Goal: Task Accomplishment & Management: Manage account settings

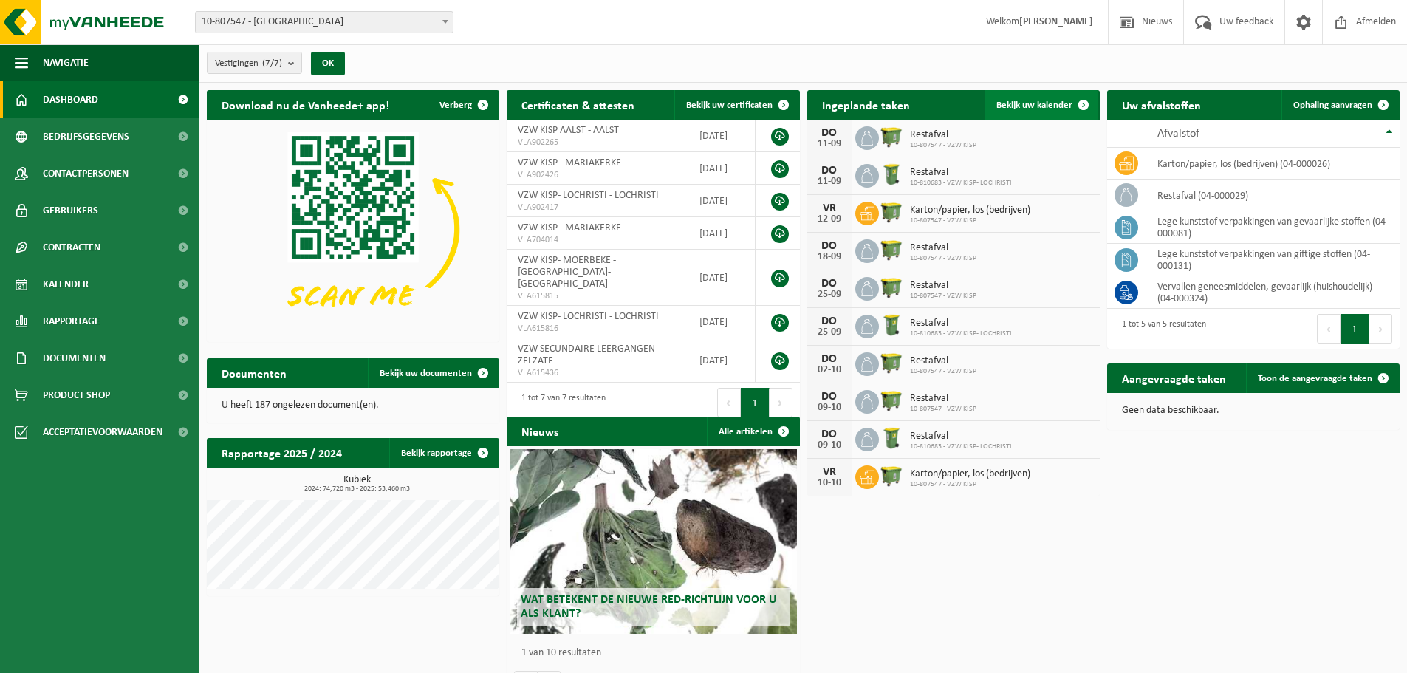
click at [1088, 103] on span at bounding box center [1083, 105] width 30 height 30
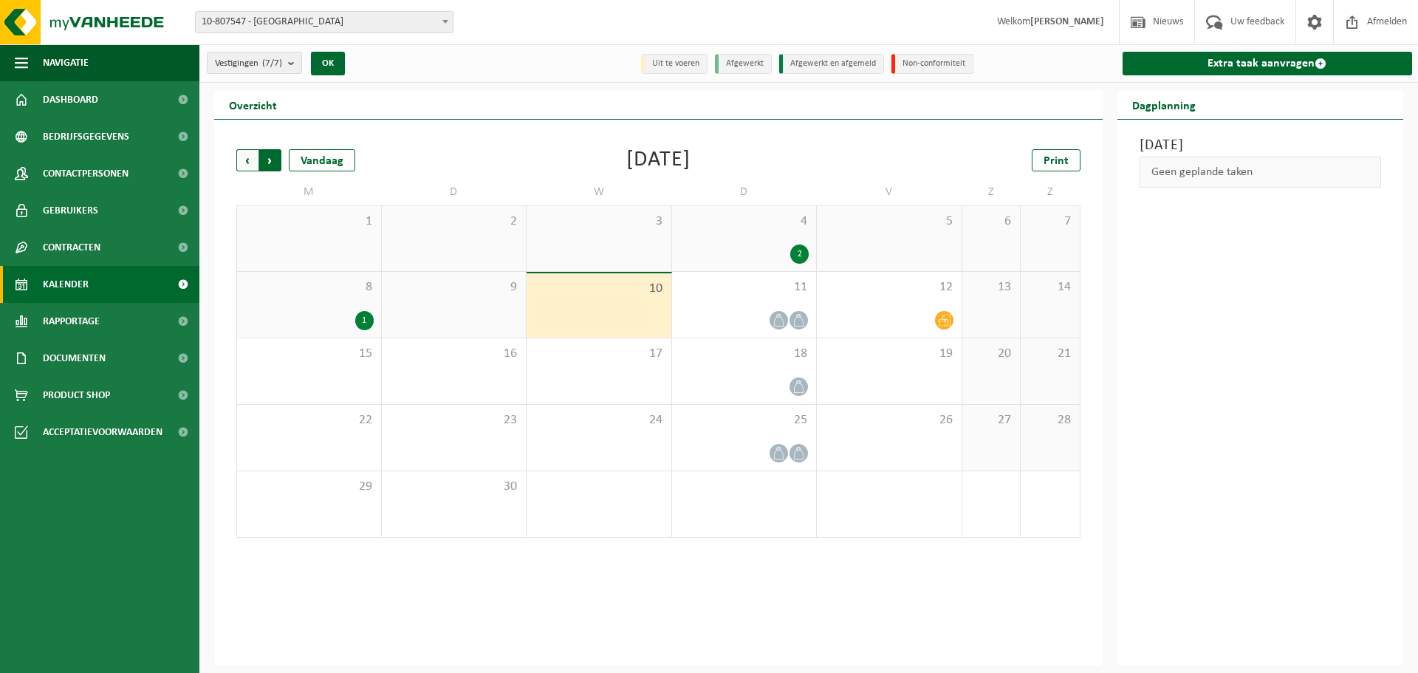
click at [245, 163] on span "Vorige" at bounding box center [247, 160] width 22 height 22
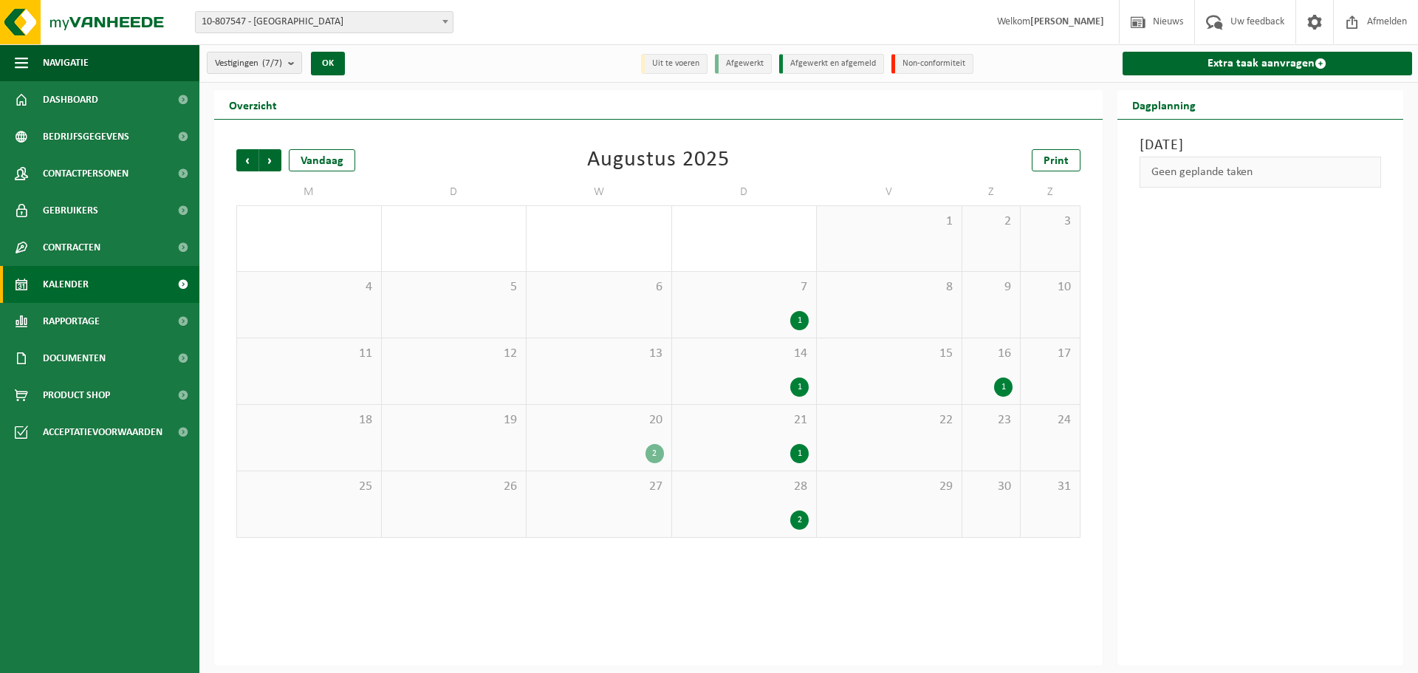
click at [654, 458] on div "2" at bounding box center [654, 453] width 18 height 19
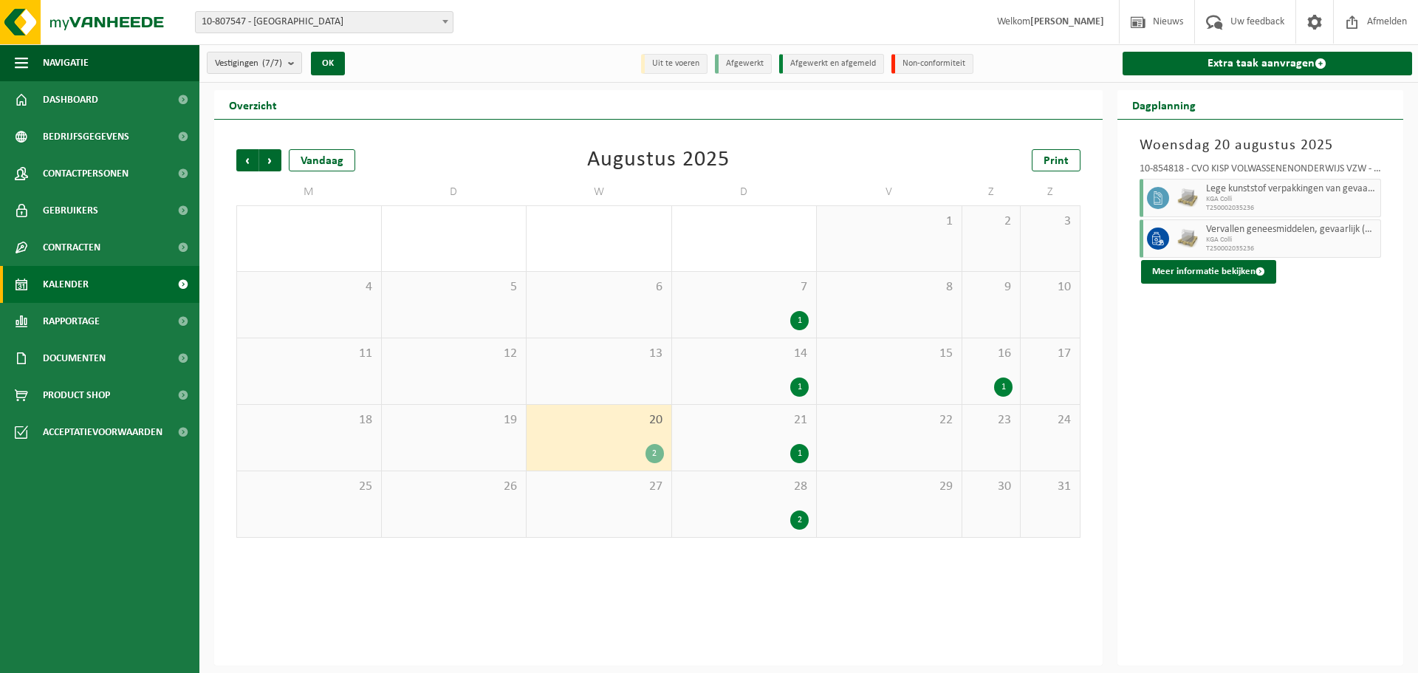
click at [351, 22] on span "10-807547 - [GEOGRAPHIC_DATA]" at bounding box center [324, 22] width 257 height 21
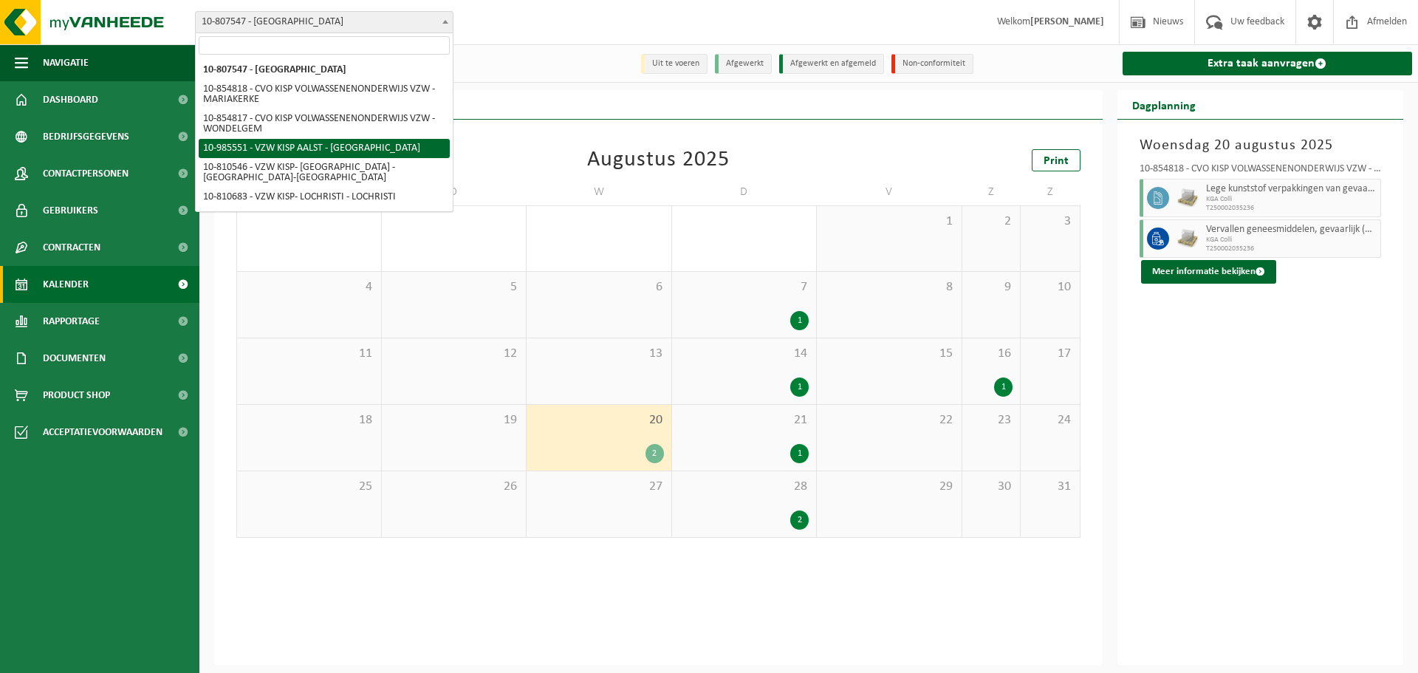
select select "165152"
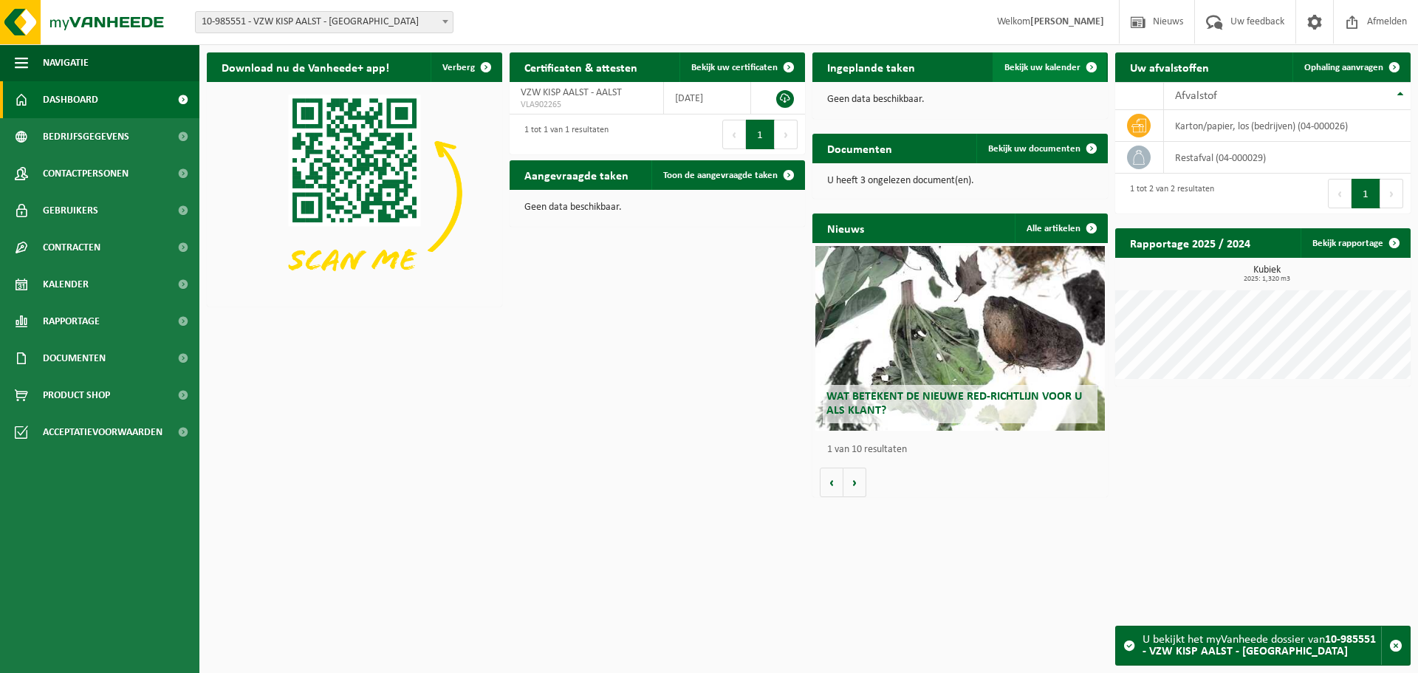
click at [1054, 73] on link "Bekijk uw kalender" at bounding box center [1049, 67] width 114 height 30
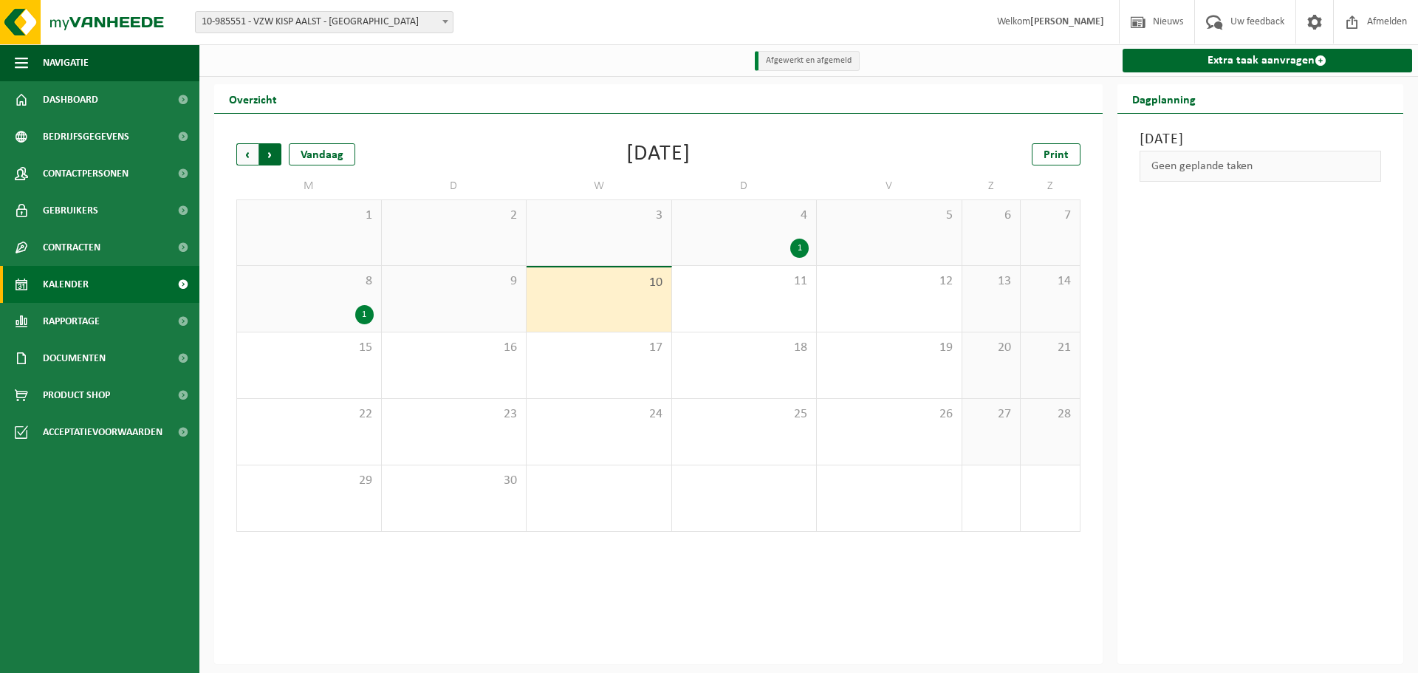
click at [253, 153] on span "Vorige" at bounding box center [247, 154] width 22 height 22
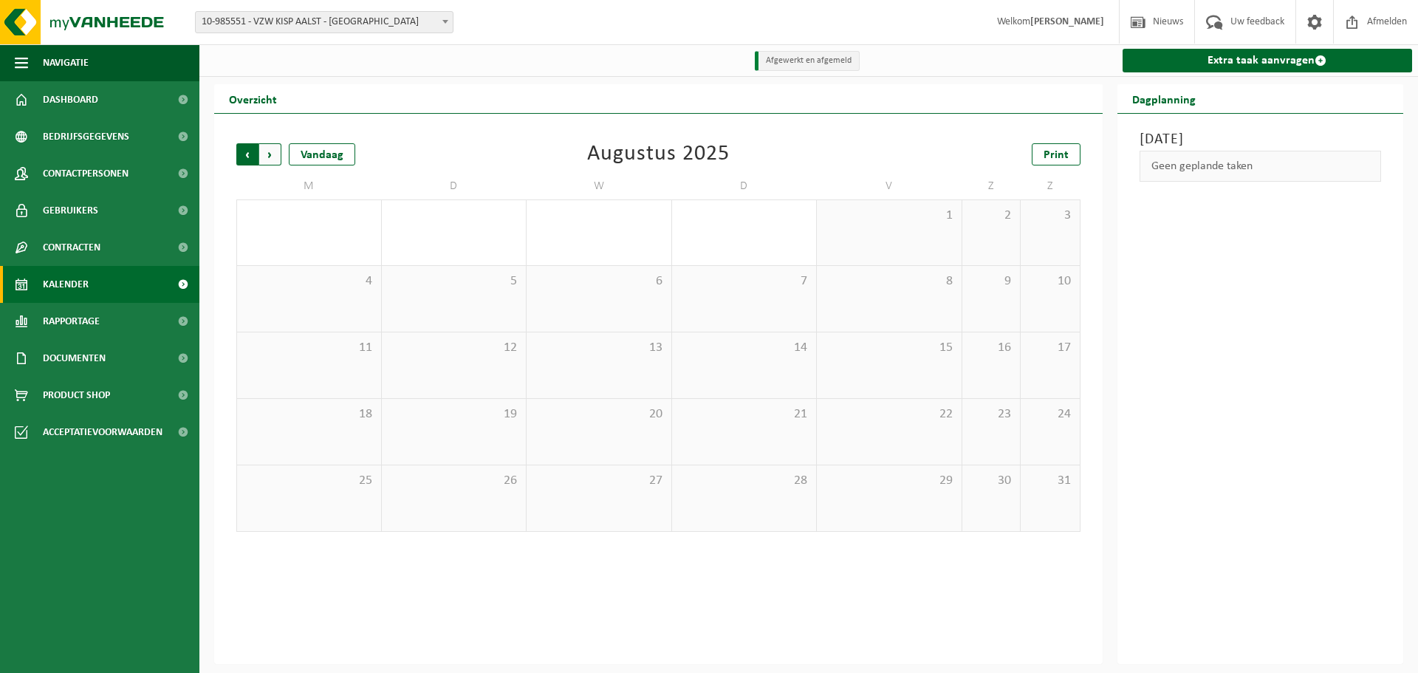
click at [265, 149] on span "Volgende" at bounding box center [270, 154] width 22 height 22
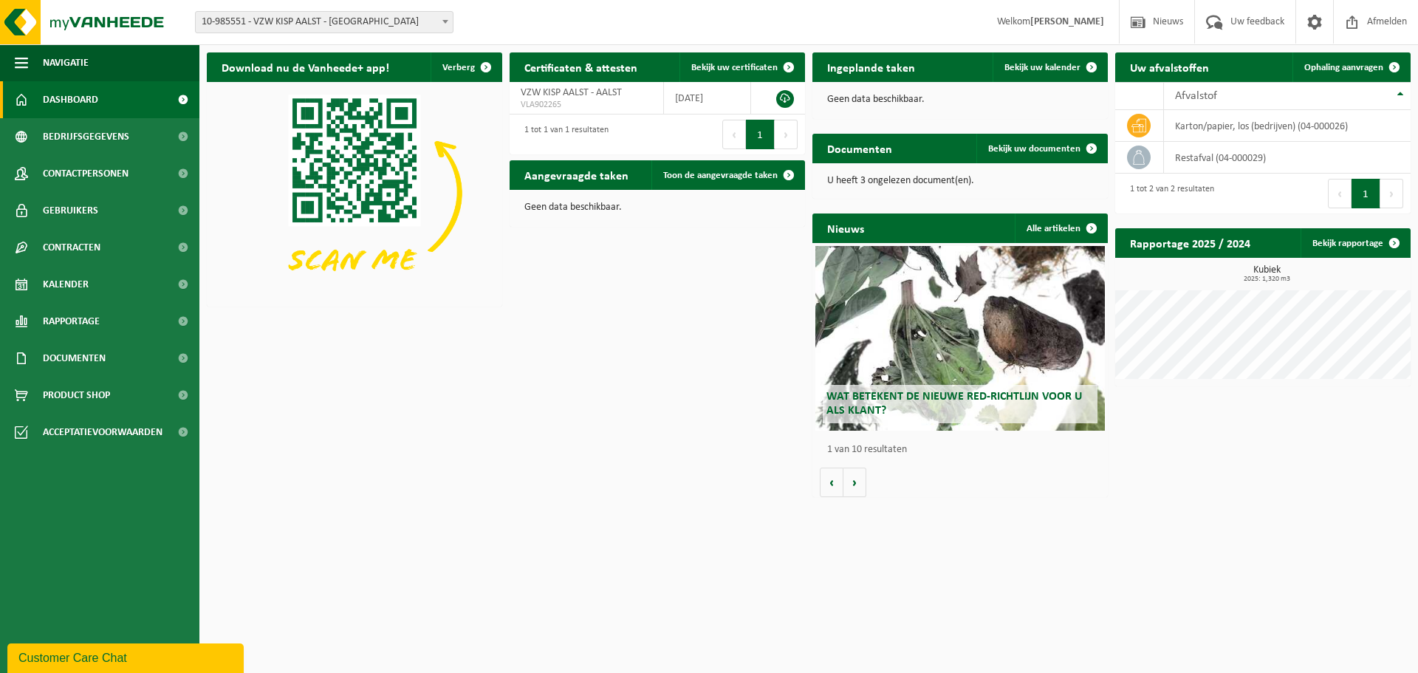
click at [1082, 24] on strong "[PERSON_NAME]" at bounding box center [1067, 21] width 74 height 11
click at [86, 350] on span "Documenten" at bounding box center [74, 358] width 63 height 37
click at [56, 388] on span "Facturen" at bounding box center [64, 395] width 39 height 28
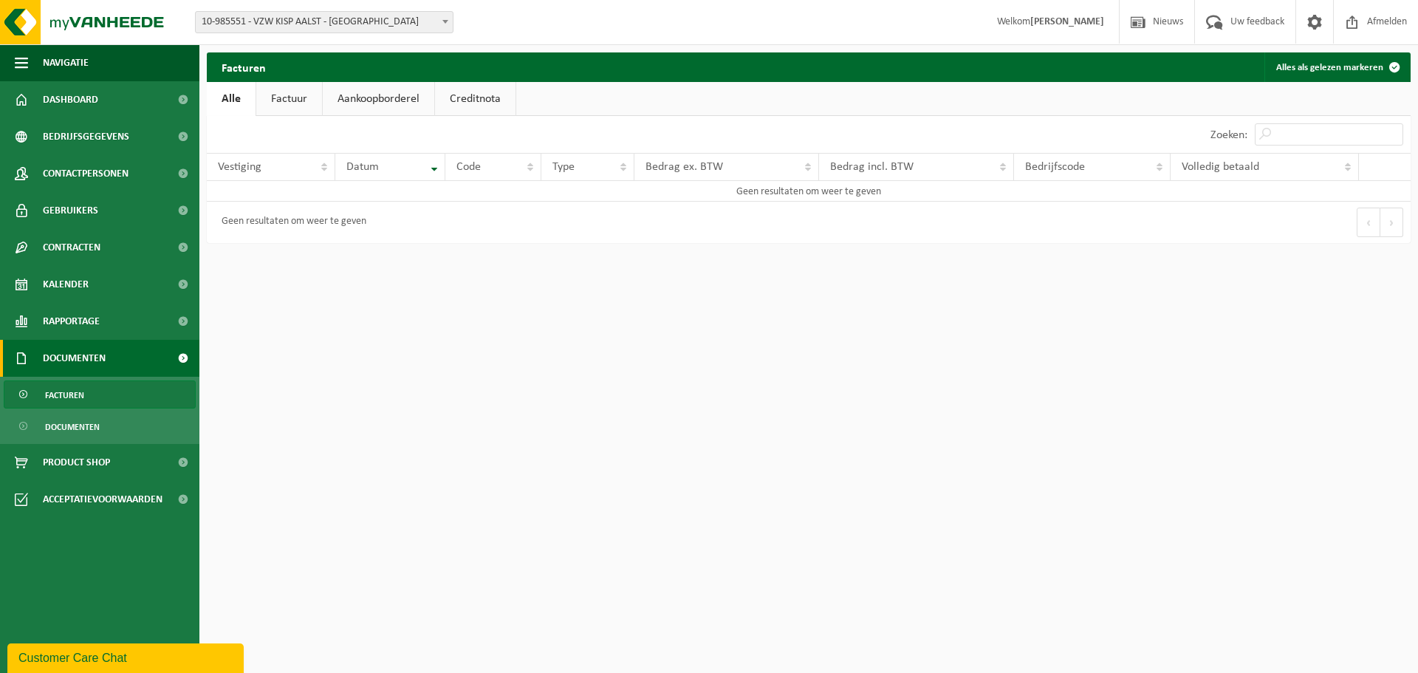
click at [278, 110] on link "Factuur" at bounding box center [289, 99] width 66 height 34
click at [272, 23] on span "10-985551 - VZW KISP AALST - [GEOGRAPHIC_DATA]" at bounding box center [324, 22] width 257 height 21
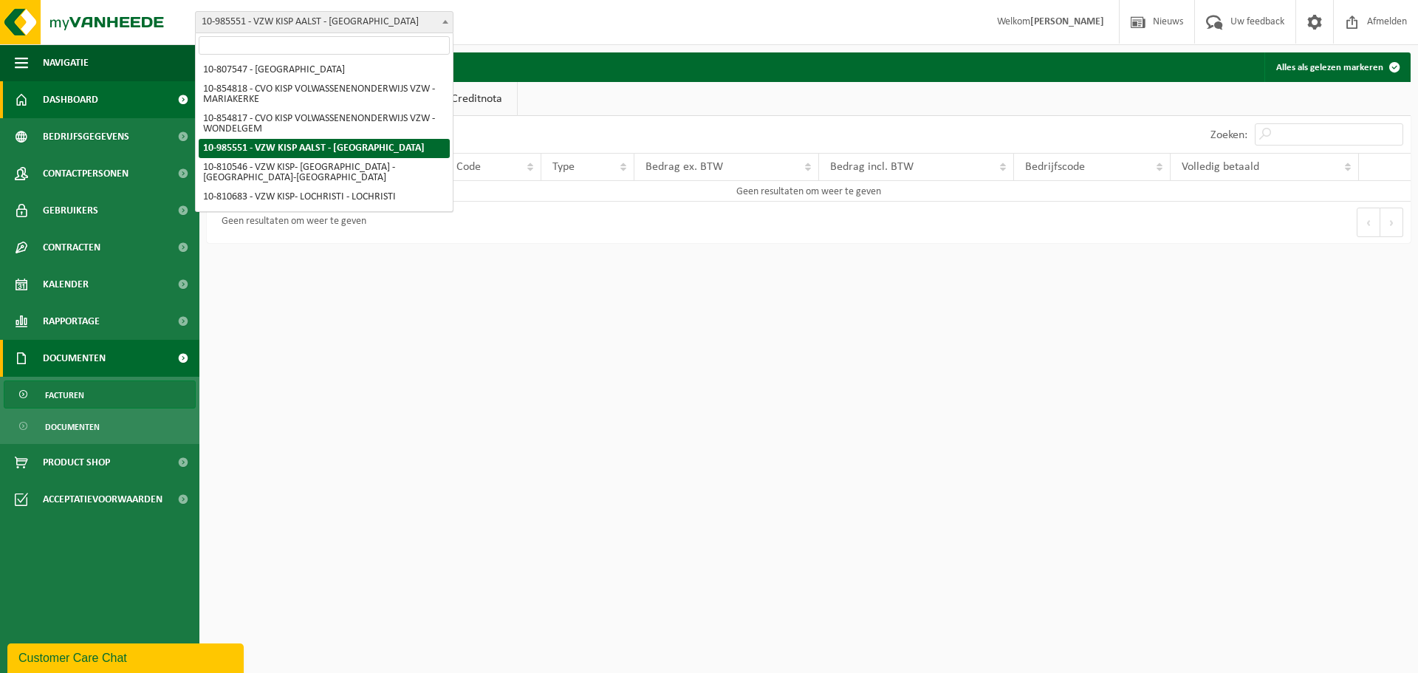
click at [62, 95] on span "Dashboard" at bounding box center [70, 99] width 55 height 37
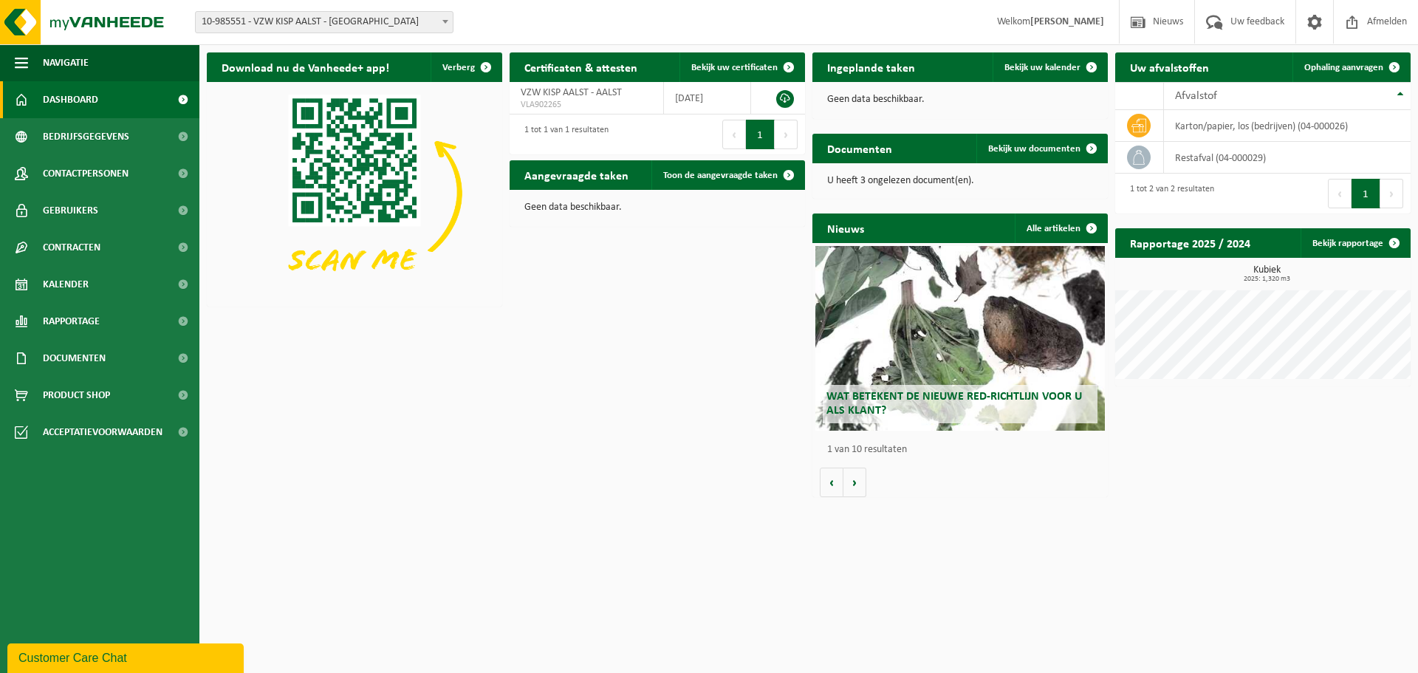
click at [1047, 27] on strong "[PERSON_NAME]" at bounding box center [1067, 21] width 74 height 11
click at [253, 27] on span "10-985551 - VZW KISP AALST - [GEOGRAPHIC_DATA]" at bounding box center [324, 22] width 257 height 21
click at [586, 433] on div "Download nu de Vanheede+ app! Verberg Certificaten & attesten Bekijk uw certifi…" at bounding box center [808, 274] width 1211 height 459
click at [81, 211] on span "Gebruikers" at bounding box center [70, 210] width 55 height 37
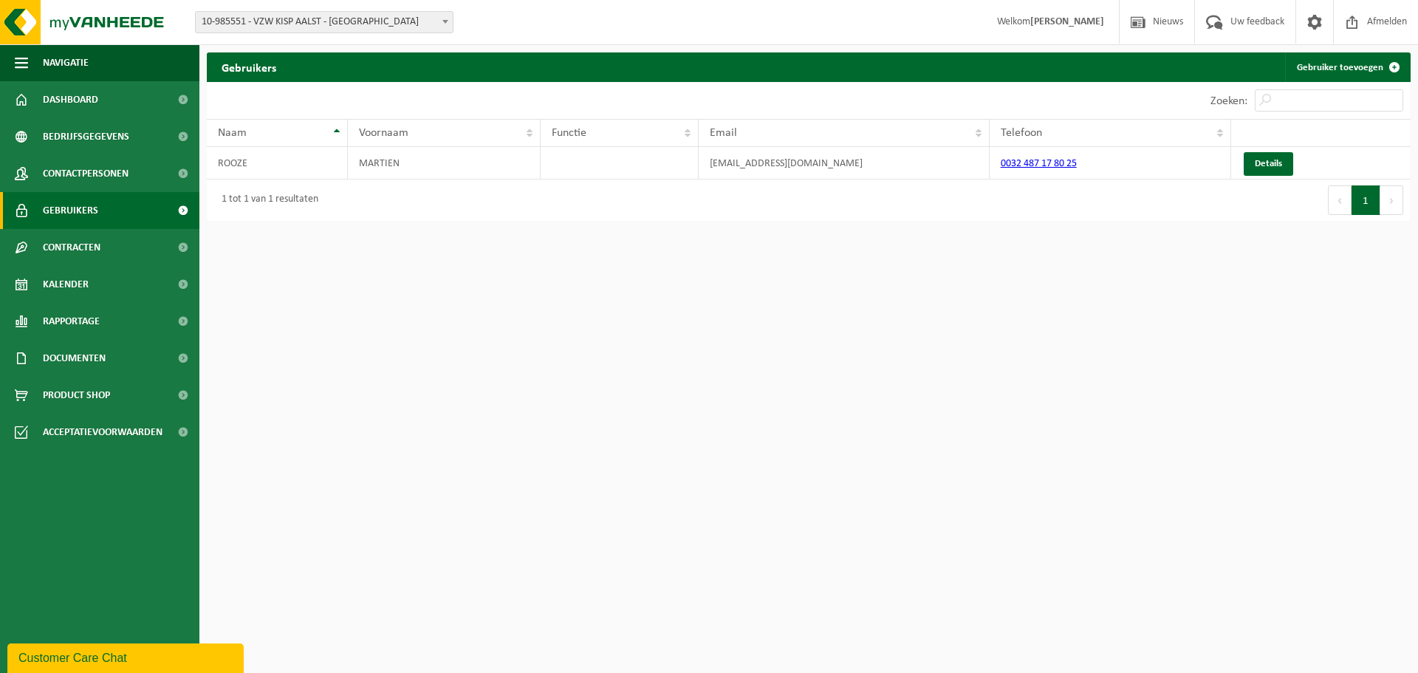
click at [283, 36] on div "Vestiging: 10-807547 - VZW KISP - [GEOGRAPHIC_DATA] 10-854818 - CVO KISP VOLWAS…" at bounding box center [709, 22] width 1418 height 45
click at [283, 20] on span "10-985551 - VZW KISP AALST - [GEOGRAPHIC_DATA]" at bounding box center [324, 22] width 257 height 21
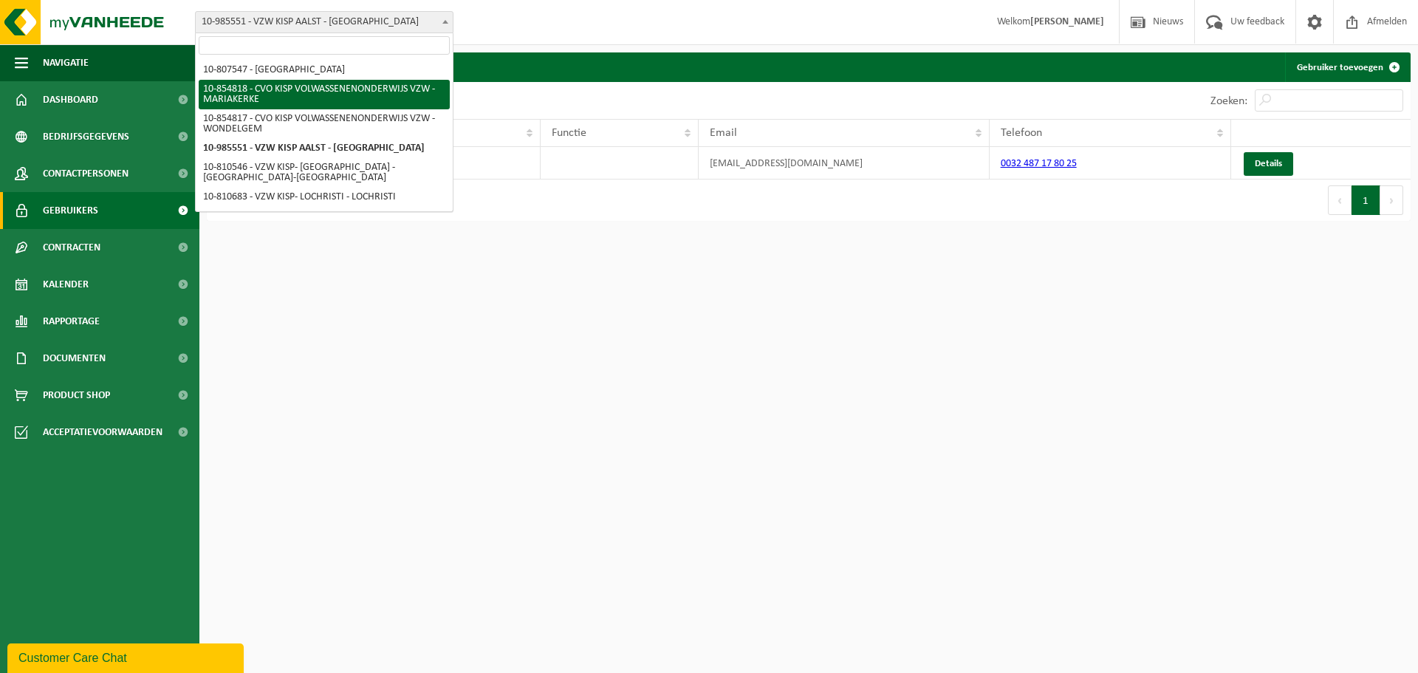
select select "133001"
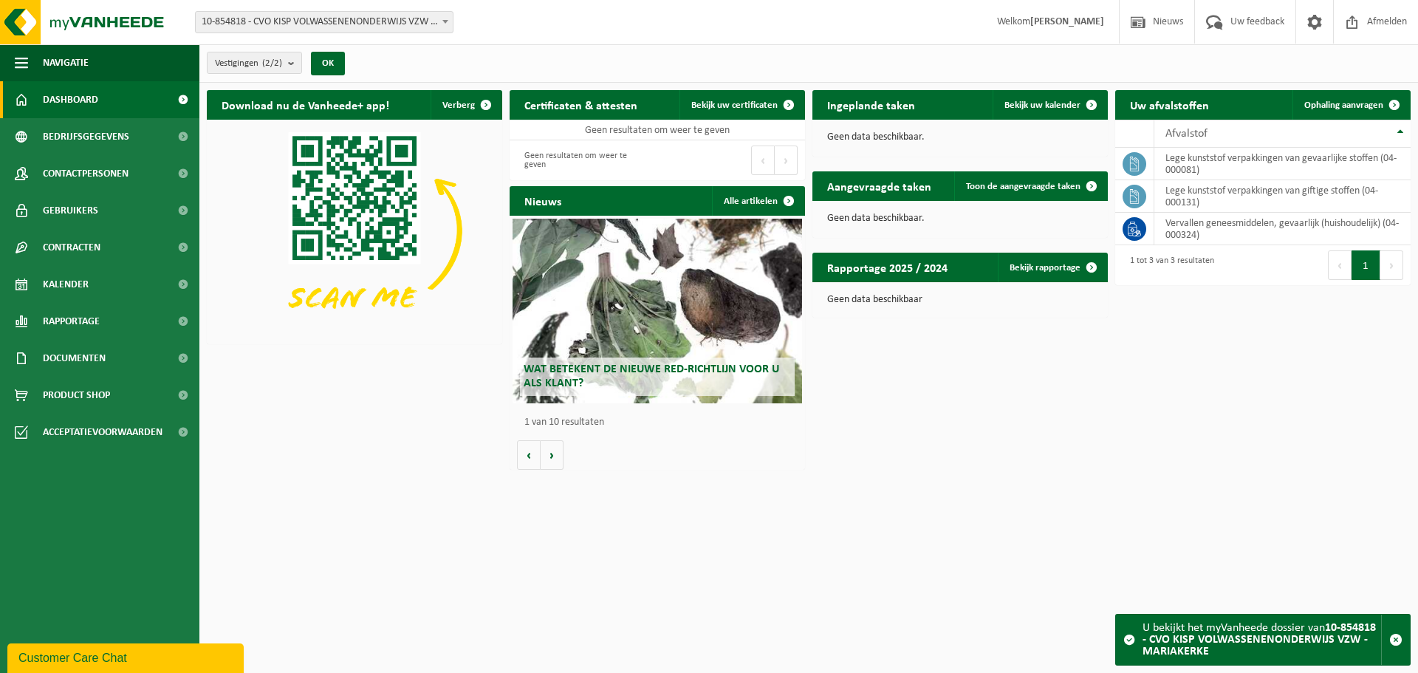
click at [301, 28] on span "10-854818 - CVO KISP VOLWASSENENONDERWIJS VZW - MARIAKERKE" at bounding box center [324, 22] width 257 height 21
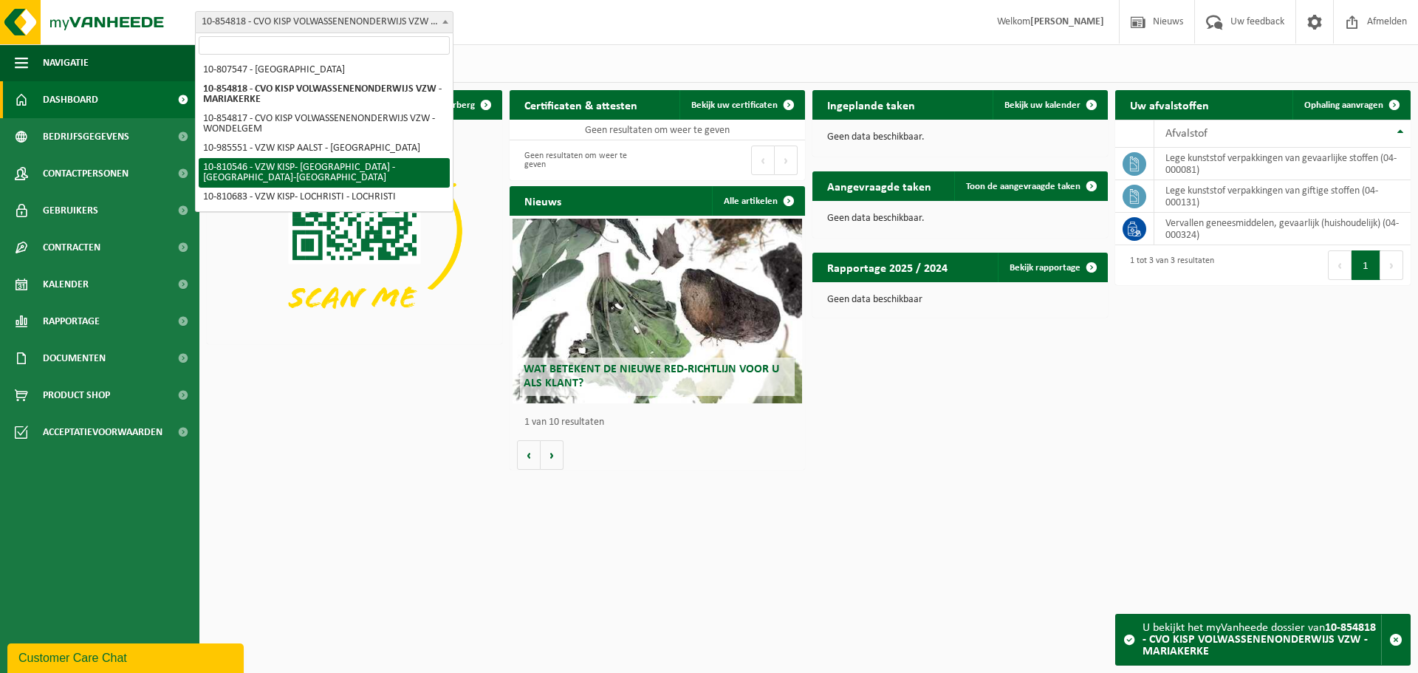
select select "35896"
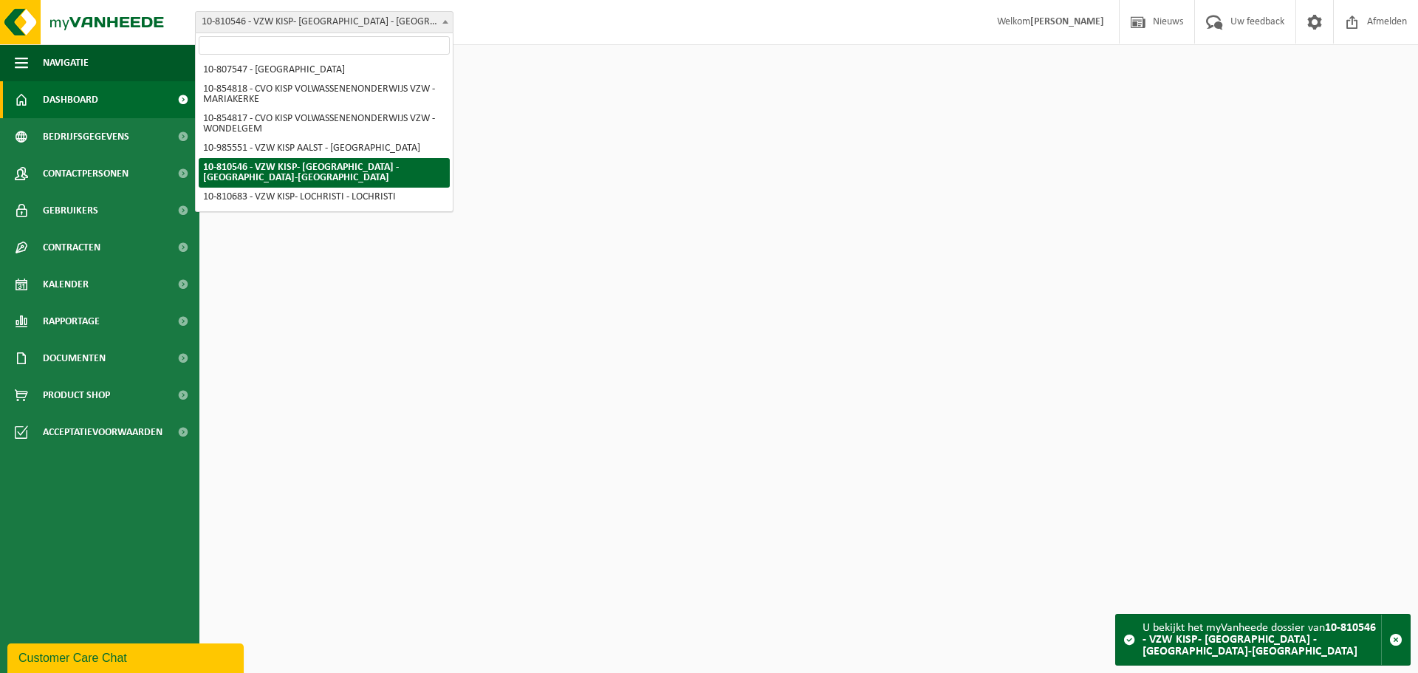
click at [263, 19] on span "10-810546 - VZW KISP- [GEOGRAPHIC_DATA] - [GEOGRAPHIC_DATA]-[GEOGRAPHIC_DATA]" at bounding box center [324, 22] width 257 height 21
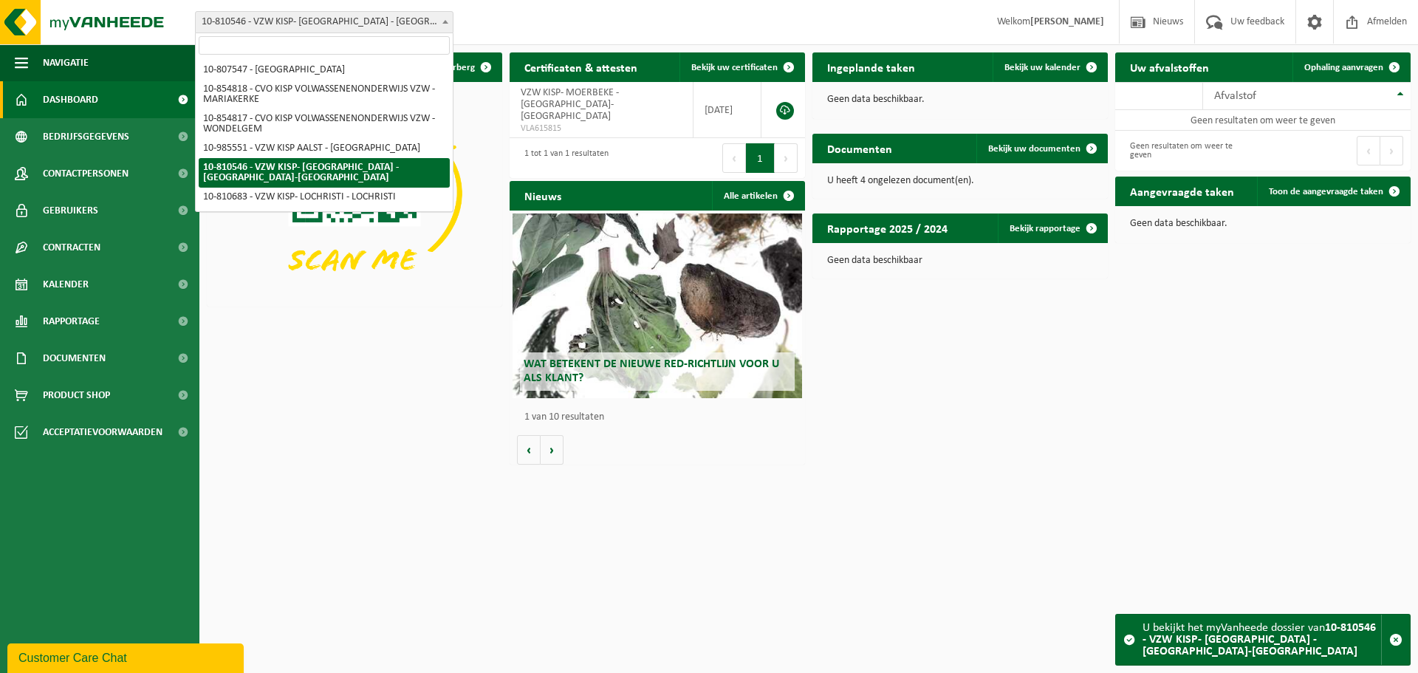
scroll to position [18, 0]
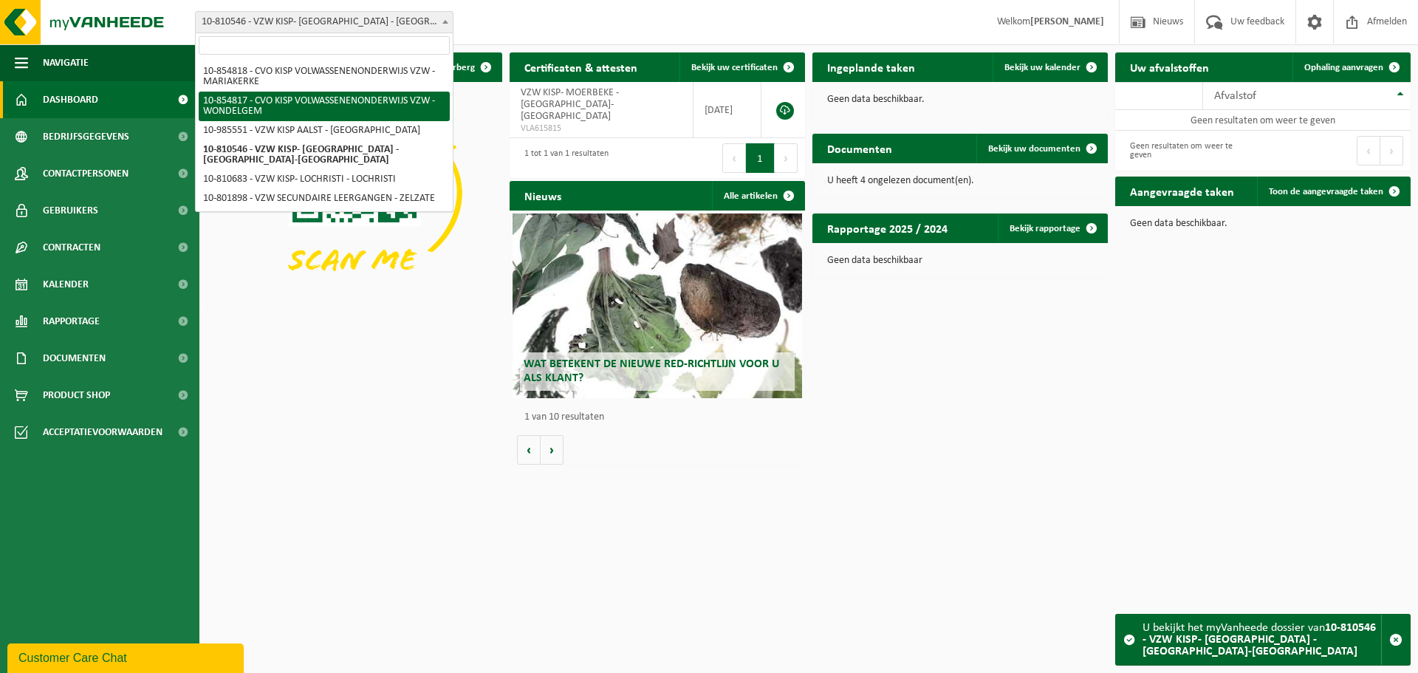
select select "133000"
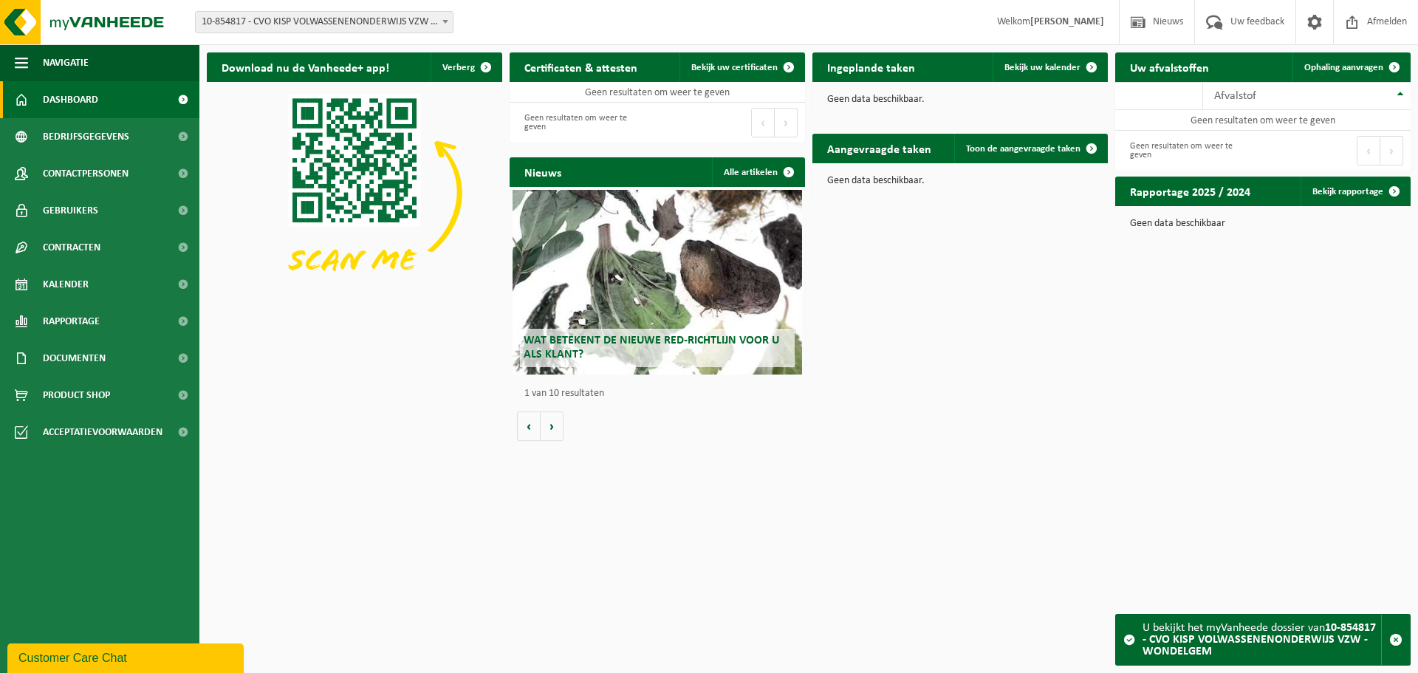
click at [356, 28] on span "10-854817 - CVO KISP VOLWASSENENONDERWIJS VZW - WONDELGEM" at bounding box center [324, 22] width 257 height 21
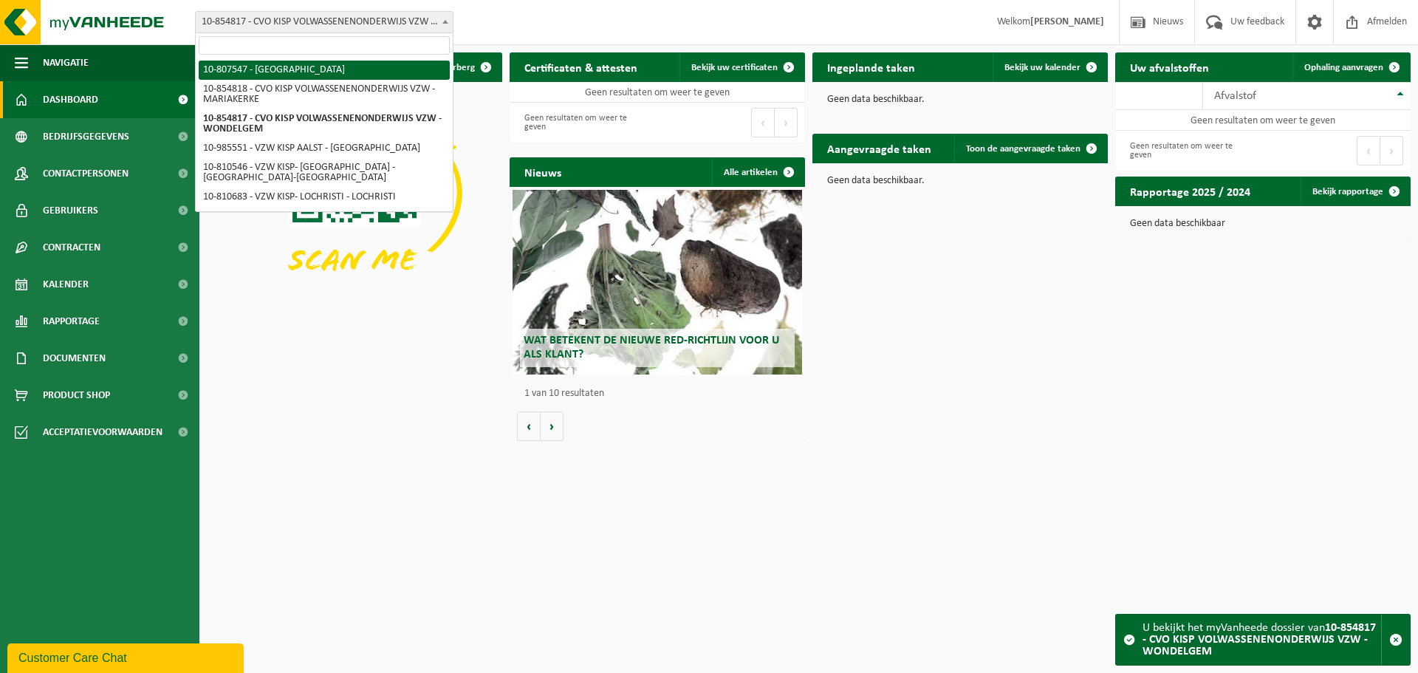
select select "35258"
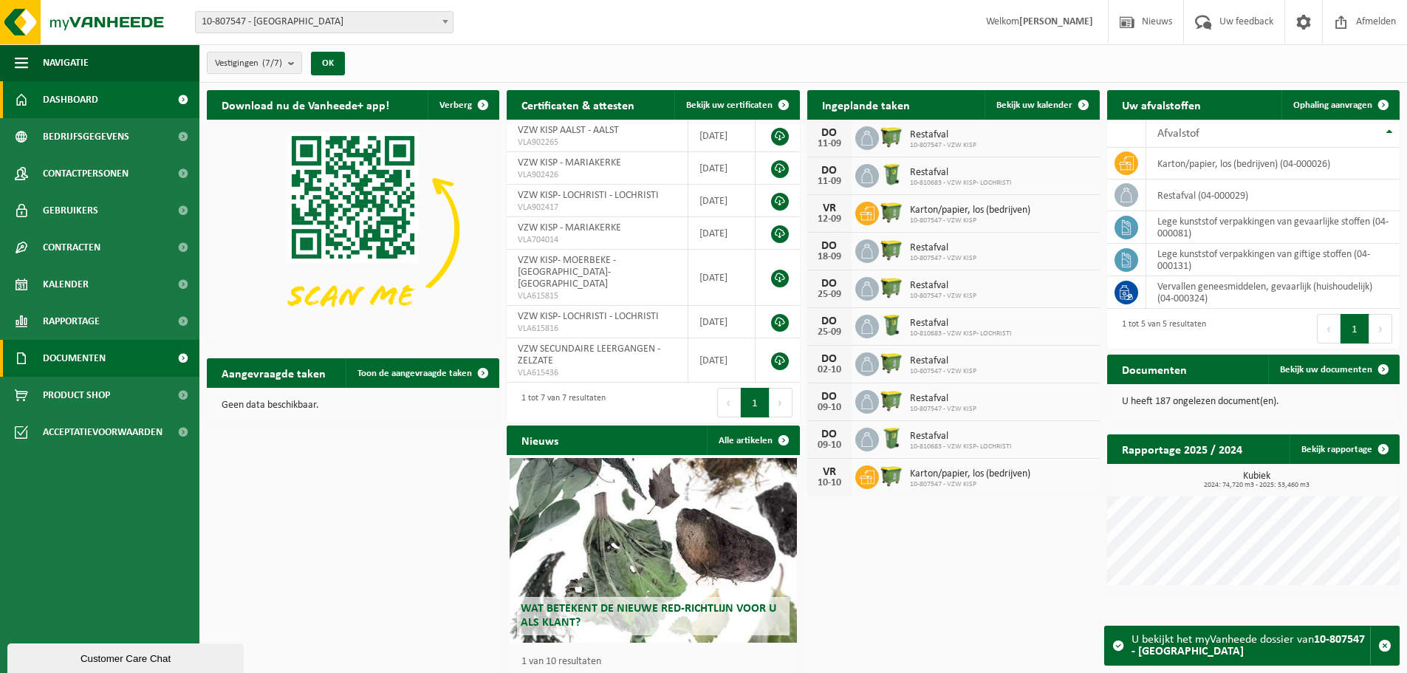
click at [55, 358] on span "Documenten" at bounding box center [74, 358] width 63 height 37
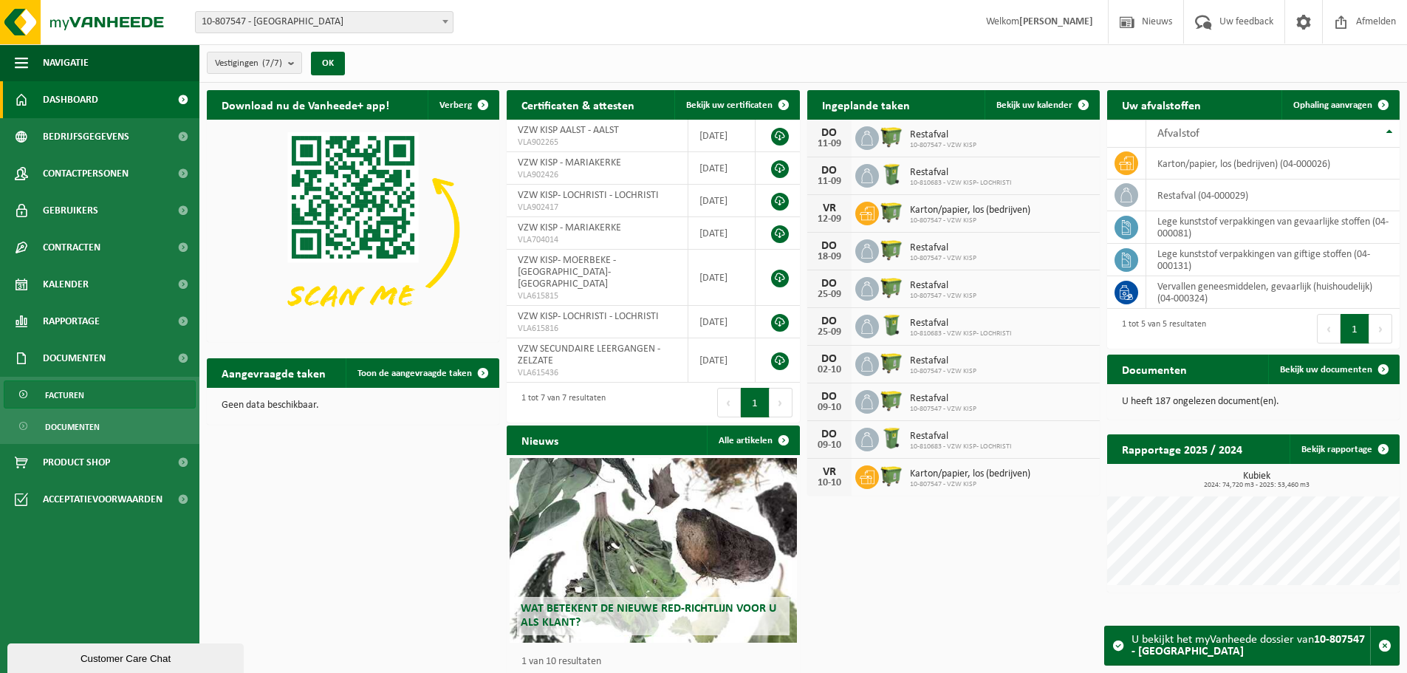
click at [92, 393] on link "Facturen" at bounding box center [100, 394] width 192 height 28
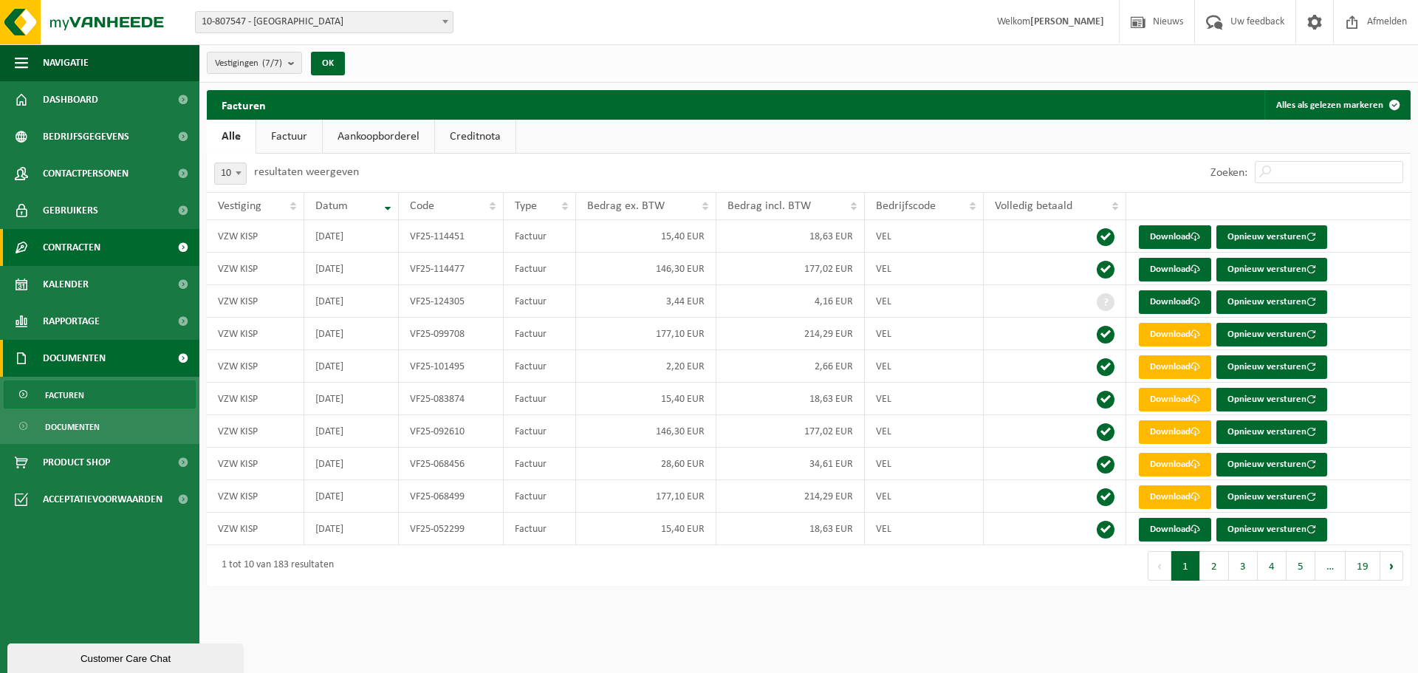
click at [54, 235] on span "Contracten" at bounding box center [72, 247] width 58 height 37
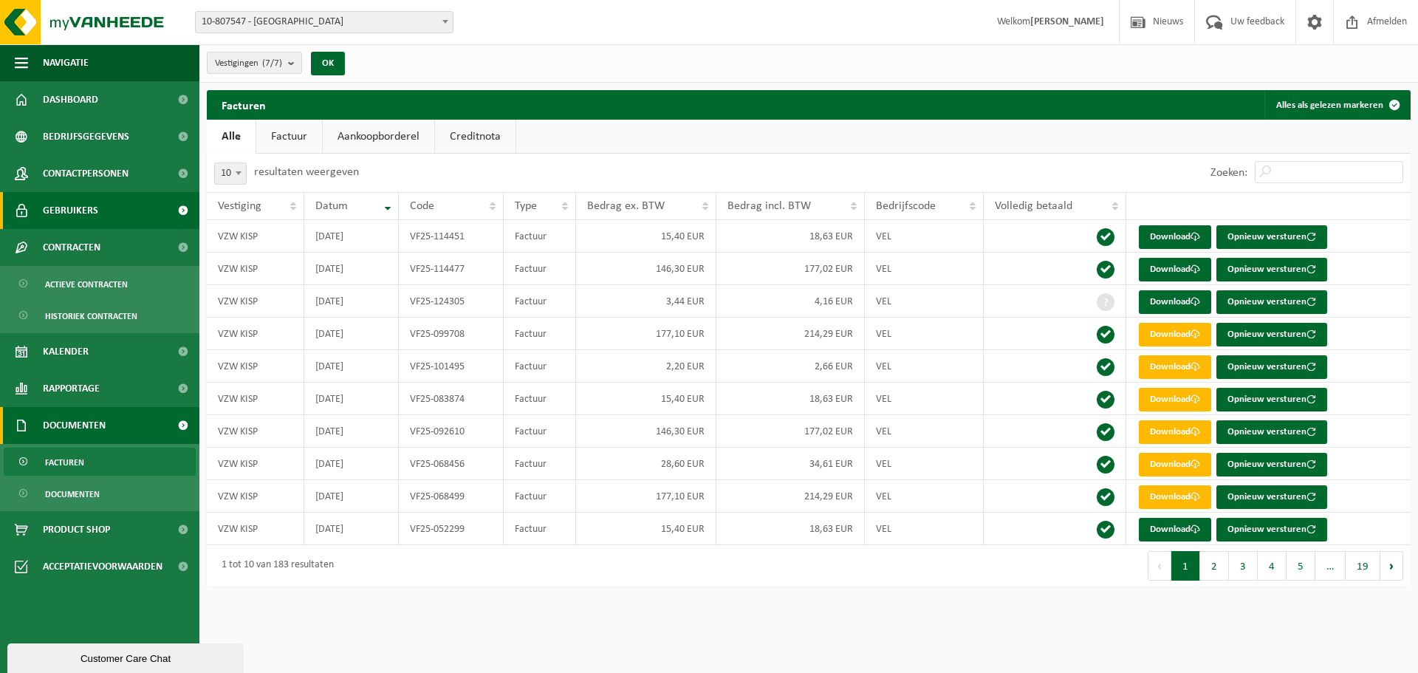
click at [102, 207] on link "Gebruikers" at bounding box center [99, 210] width 199 height 37
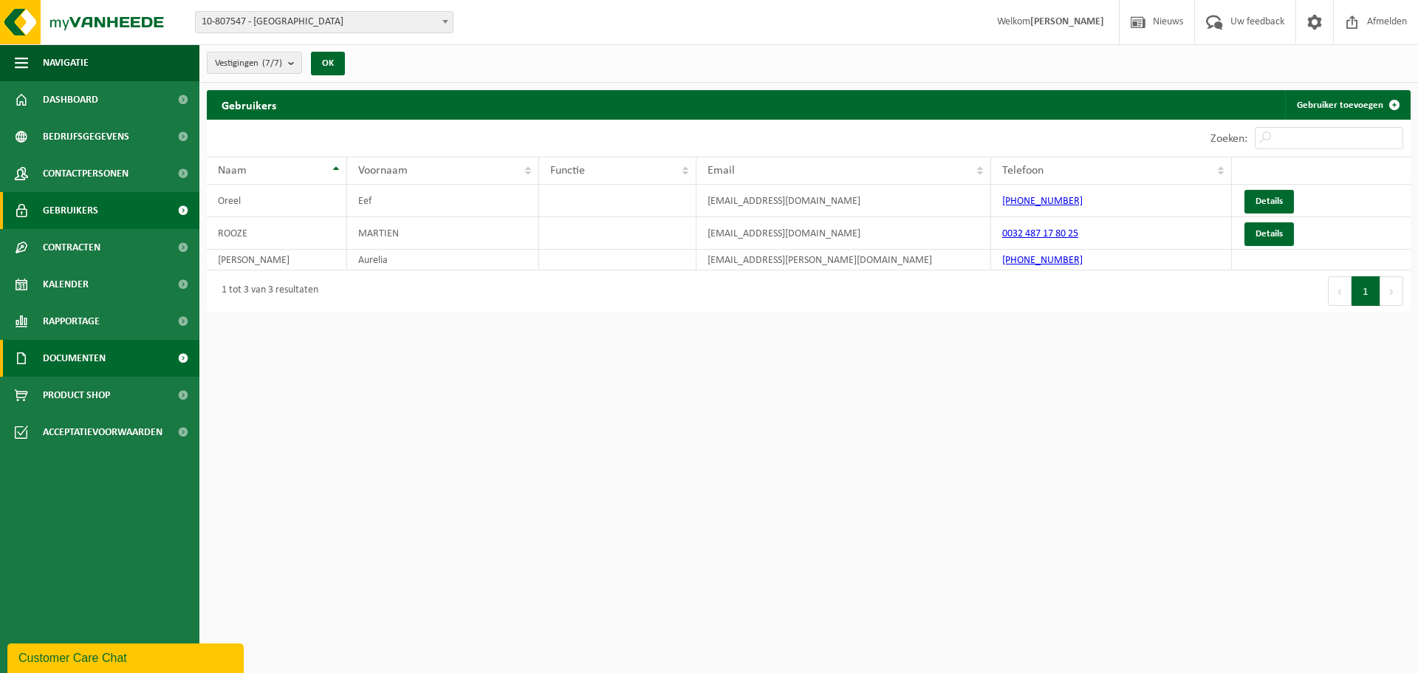
click at [87, 349] on span "Documenten" at bounding box center [74, 358] width 63 height 37
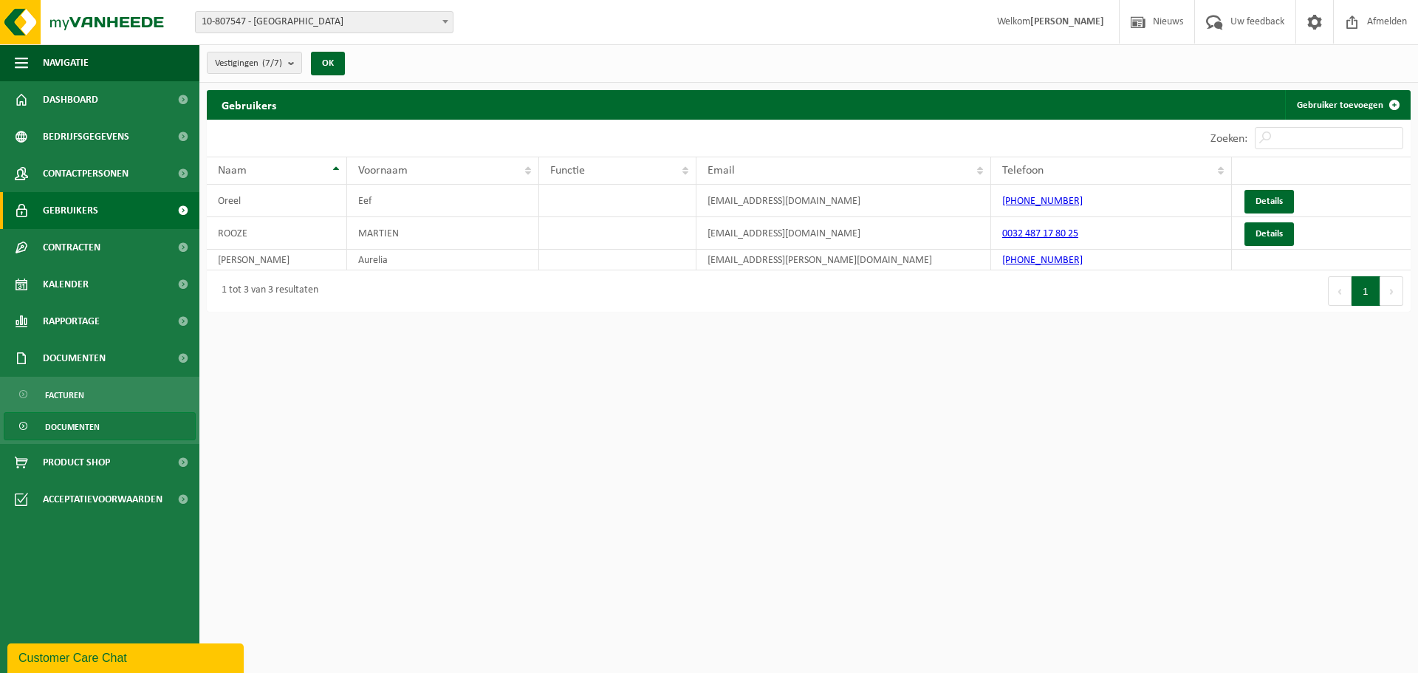
click at [93, 424] on span "Documenten" at bounding box center [72, 427] width 55 height 28
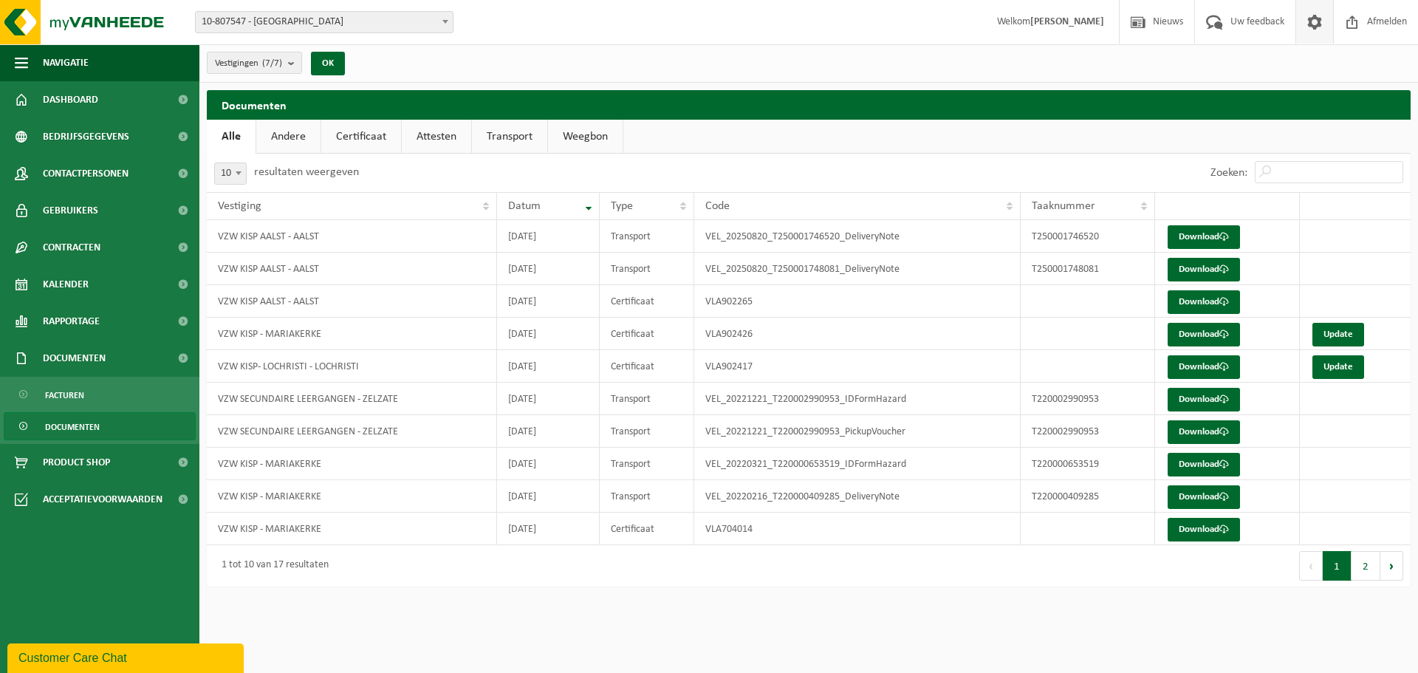
click at [1322, 29] on span at bounding box center [1314, 22] width 22 height 44
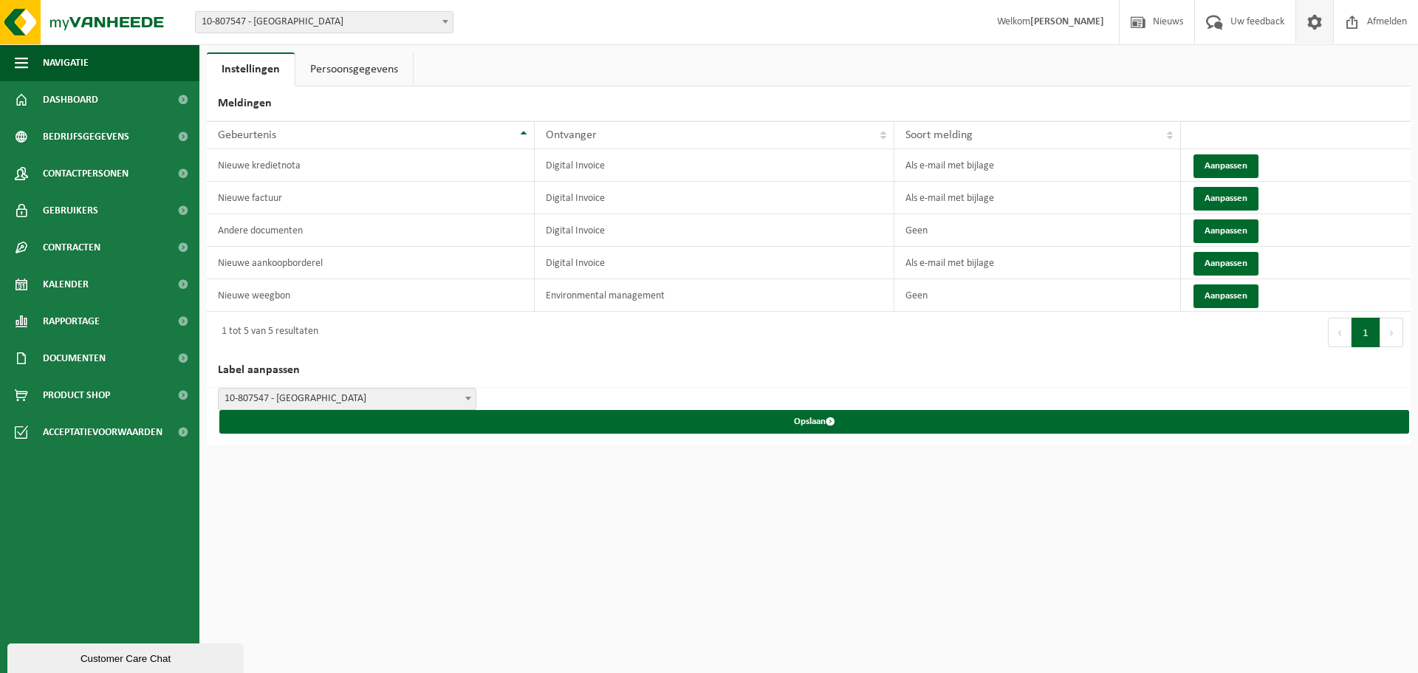
click at [379, 76] on link "Persoonsgegevens" at bounding box center [353, 69] width 117 height 34
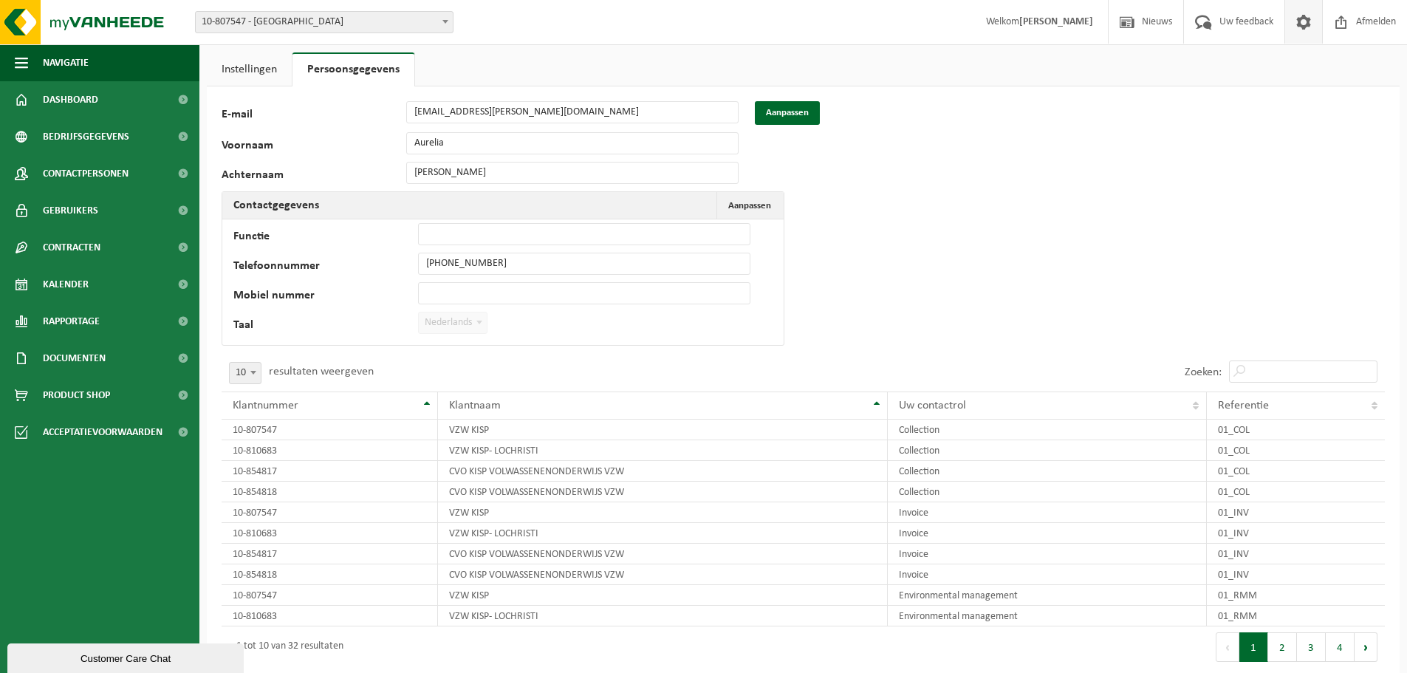
drag, startPoint x: 273, startPoint y: 67, endPoint x: 301, endPoint y: 98, distance: 41.3
click at [272, 69] on link "Instellingen" at bounding box center [249, 69] width 85 height 34
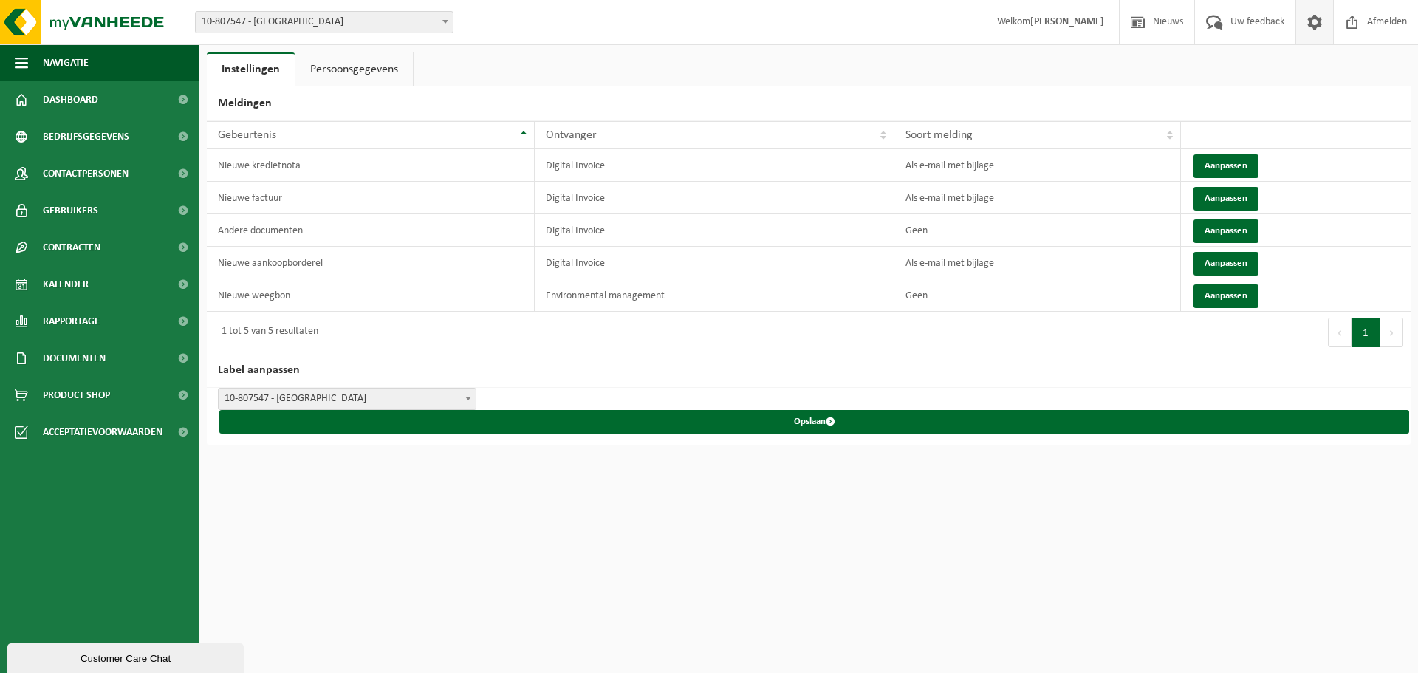
click at [1300, 23] on link at bounding box center [1314, 22] width 38 height 44
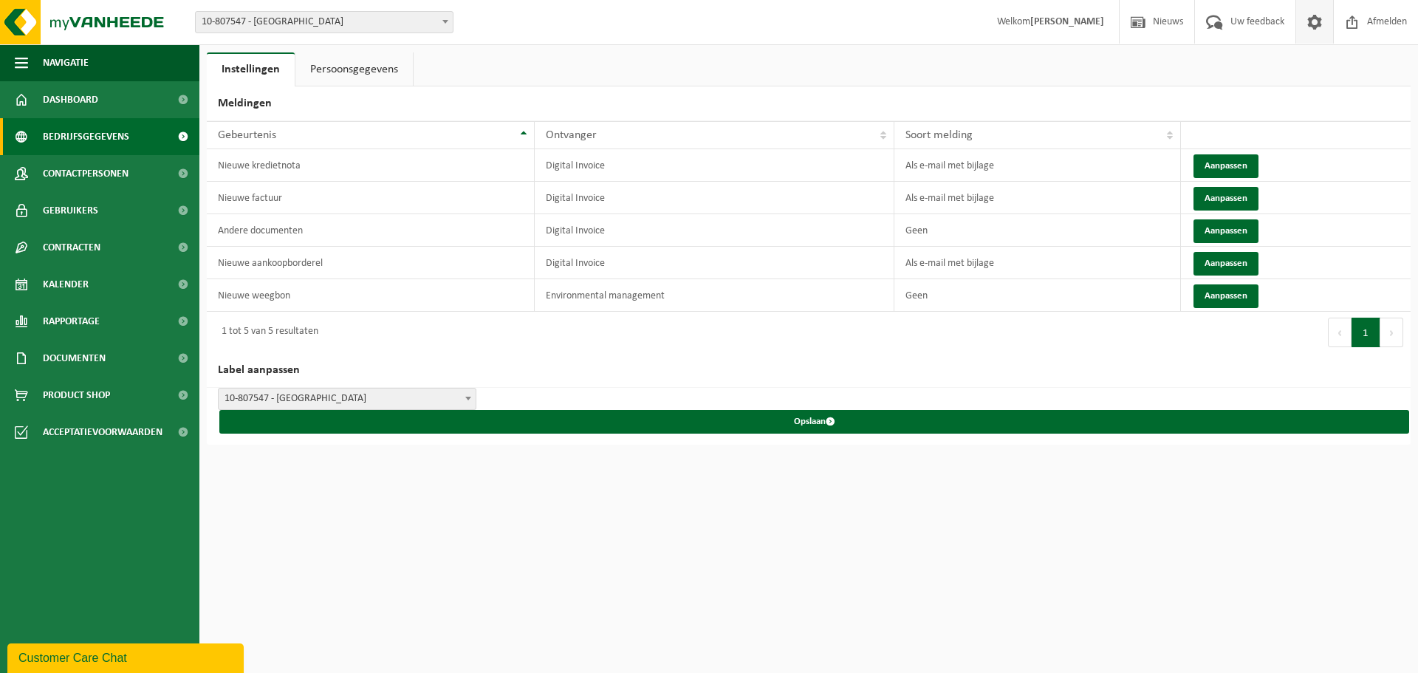
click at [69, 131] on span "Bedrijfsgegevens" at bounding box center [86, 136] width 86 height 37
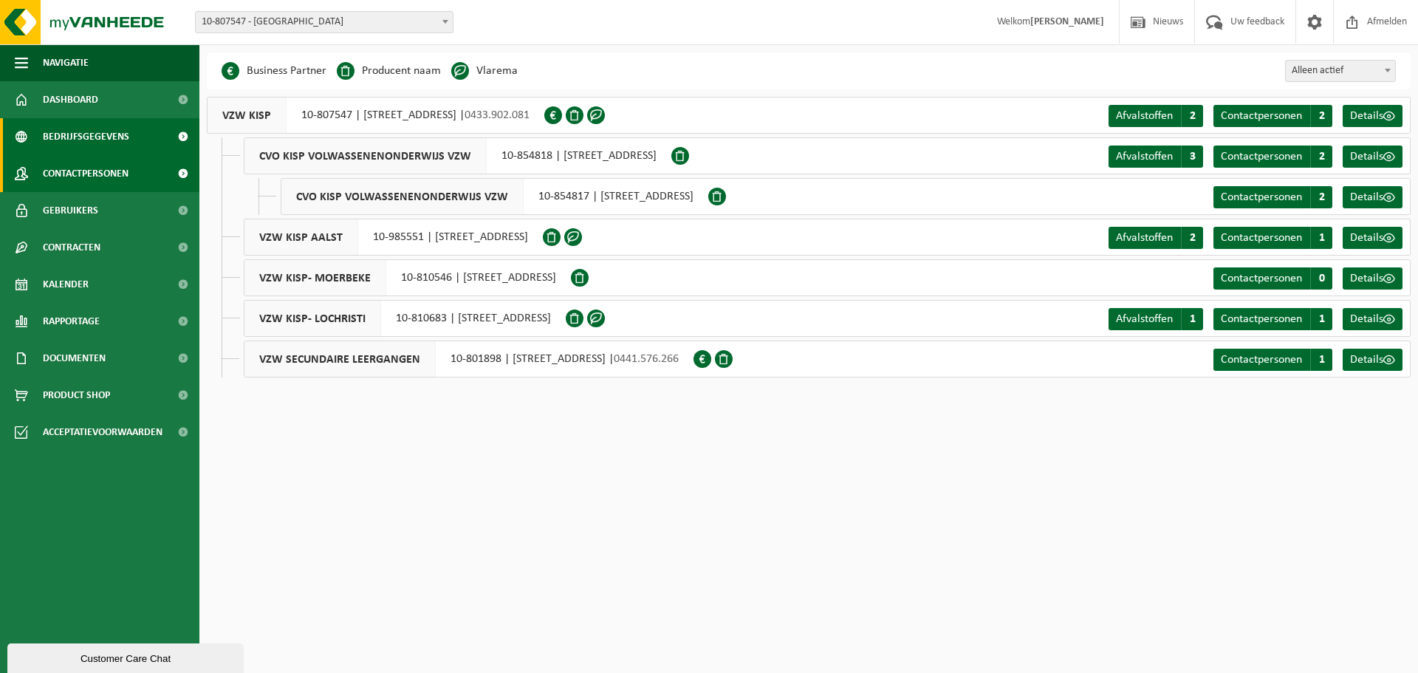
click at [67, 176] on span "Contactpersonen" at bounding box center [86, 173] width 86 height 37
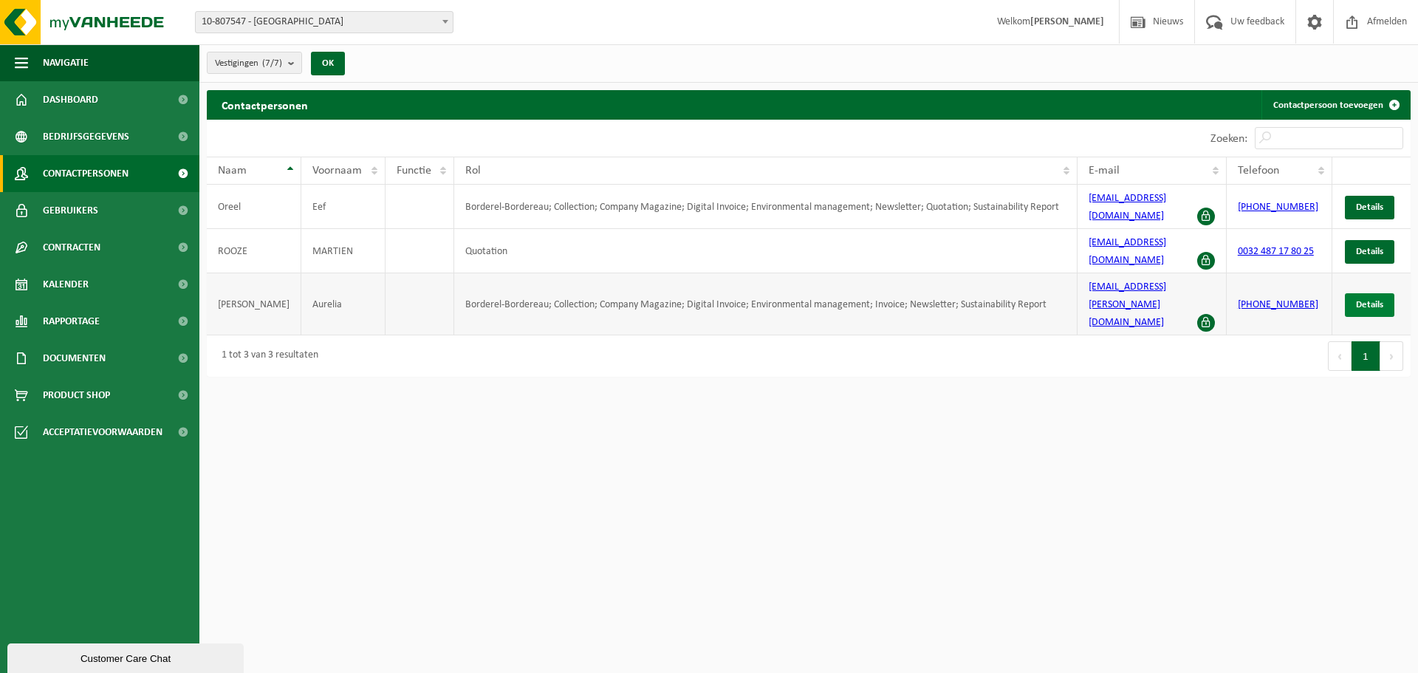
click at [1367, 293] on link "Details" at bounding box center [1369, 305] width 49 height 24
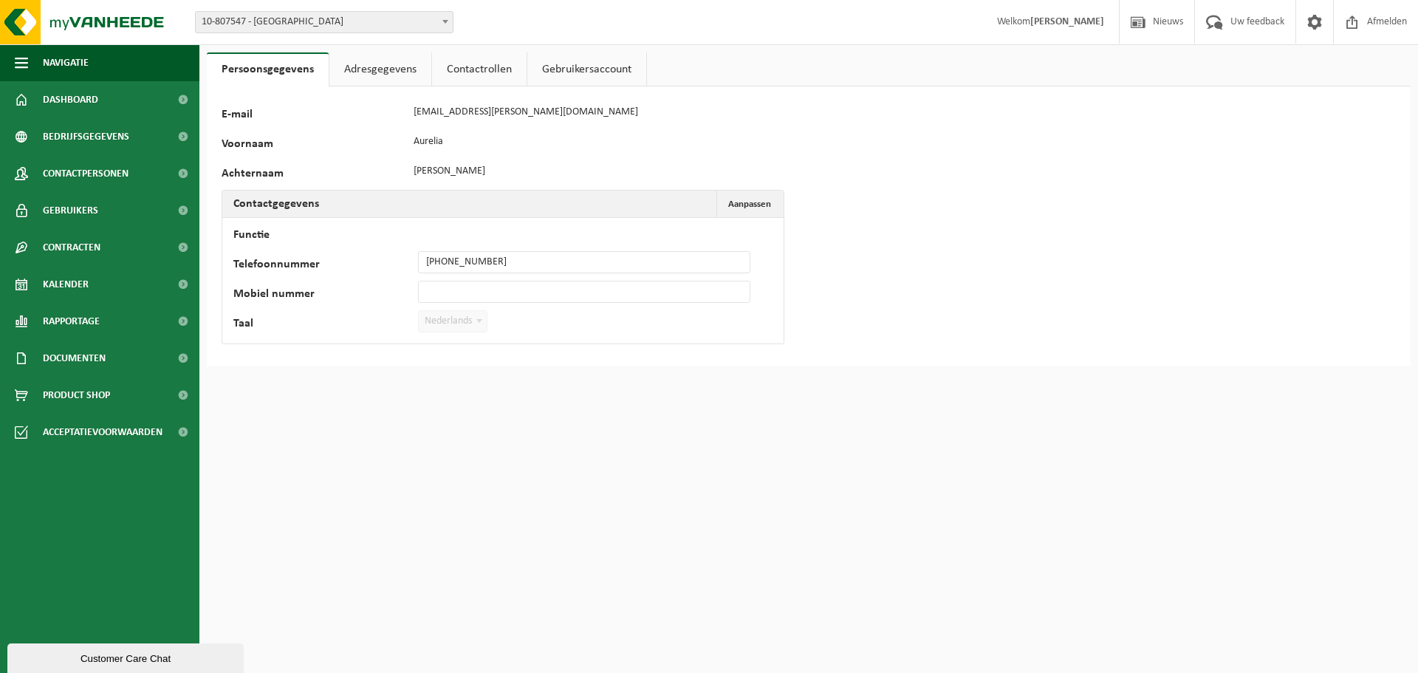
click at [456, 69] on link "Contactrollen" at bounding box center [479, 69] width 95 height 34
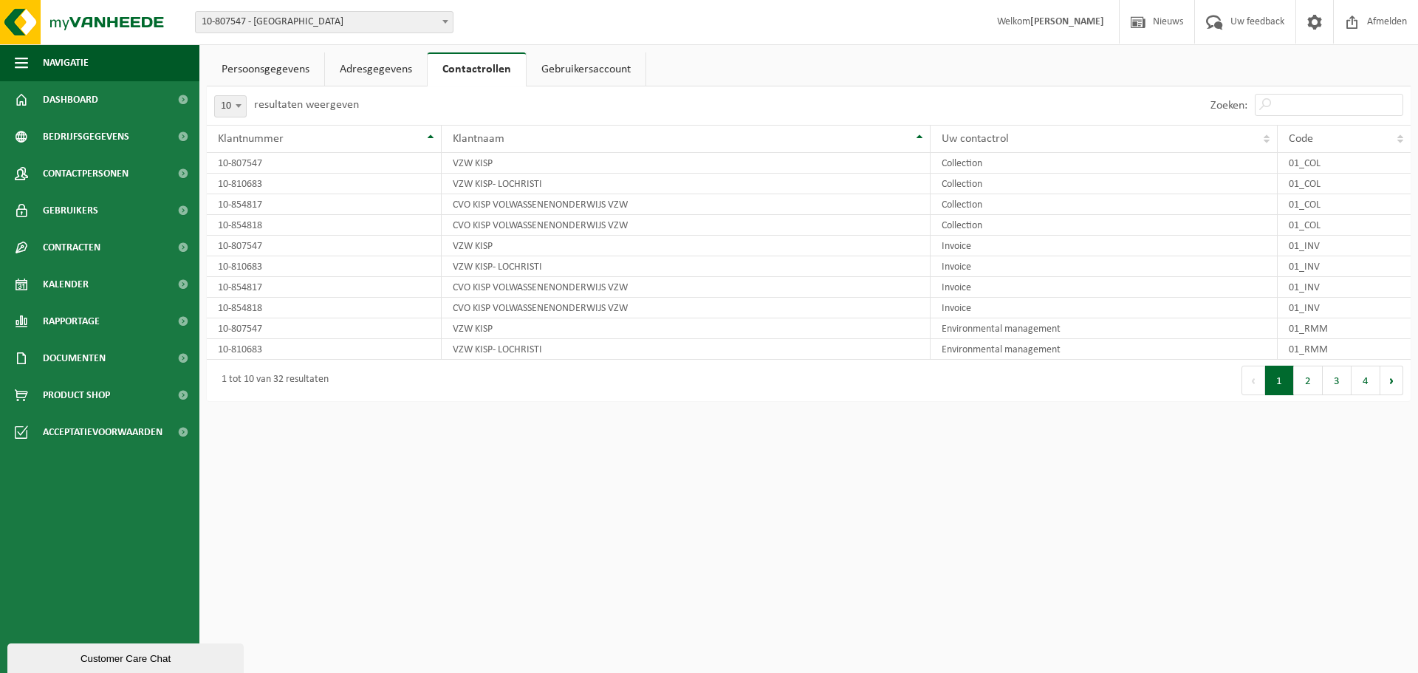
click at [254, 62] on link "Persoonsgegevens" at bounding box center [265, 69] width 117 height 34
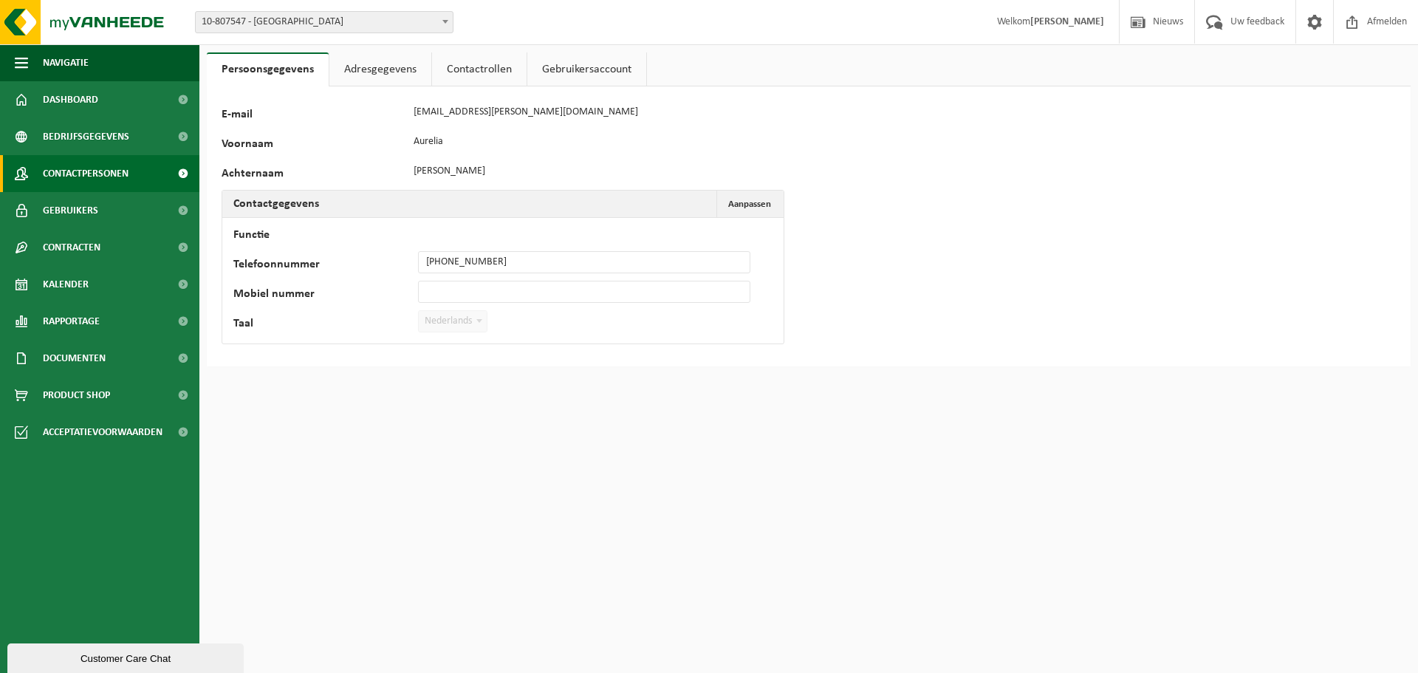
click at [114, 179] on span "Contactpersonen" at bounding box center [86, 173] width 86 height 37
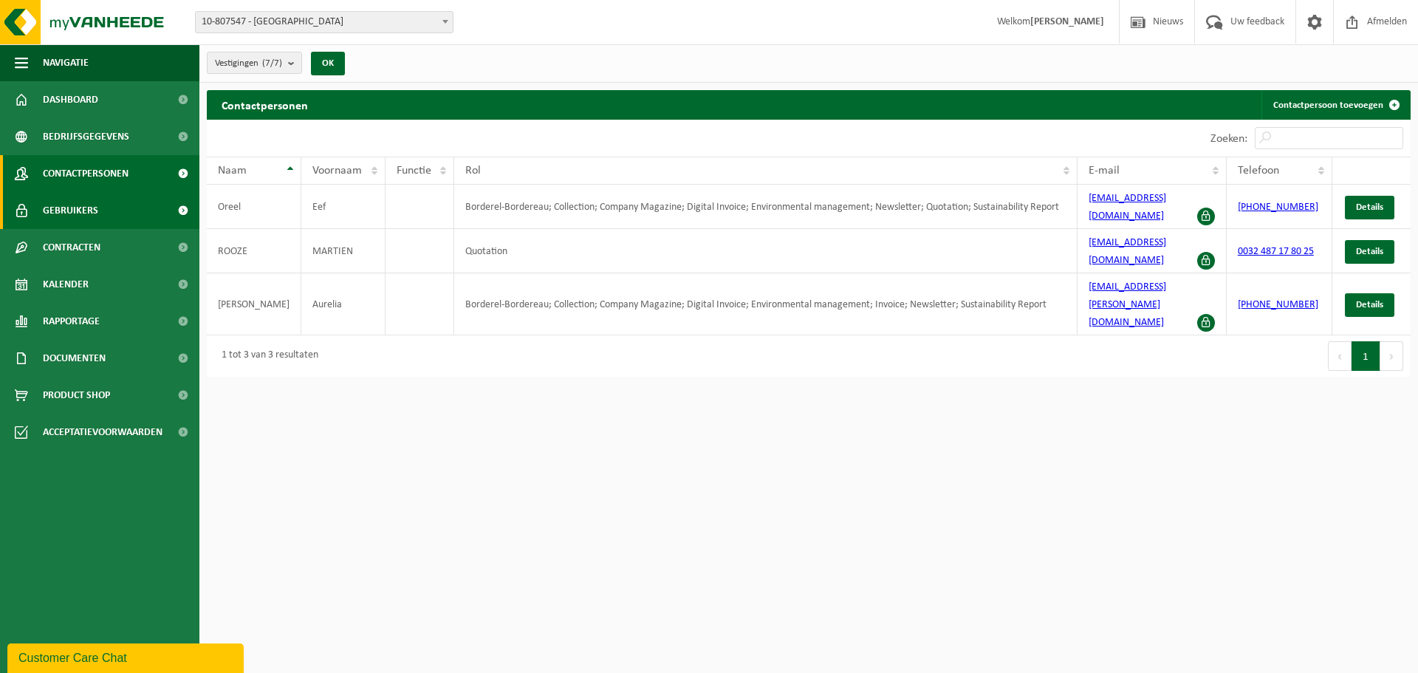
click at [42, 199] on link "Gebruikers" at bounding box center [99, 210] width 199 height 37
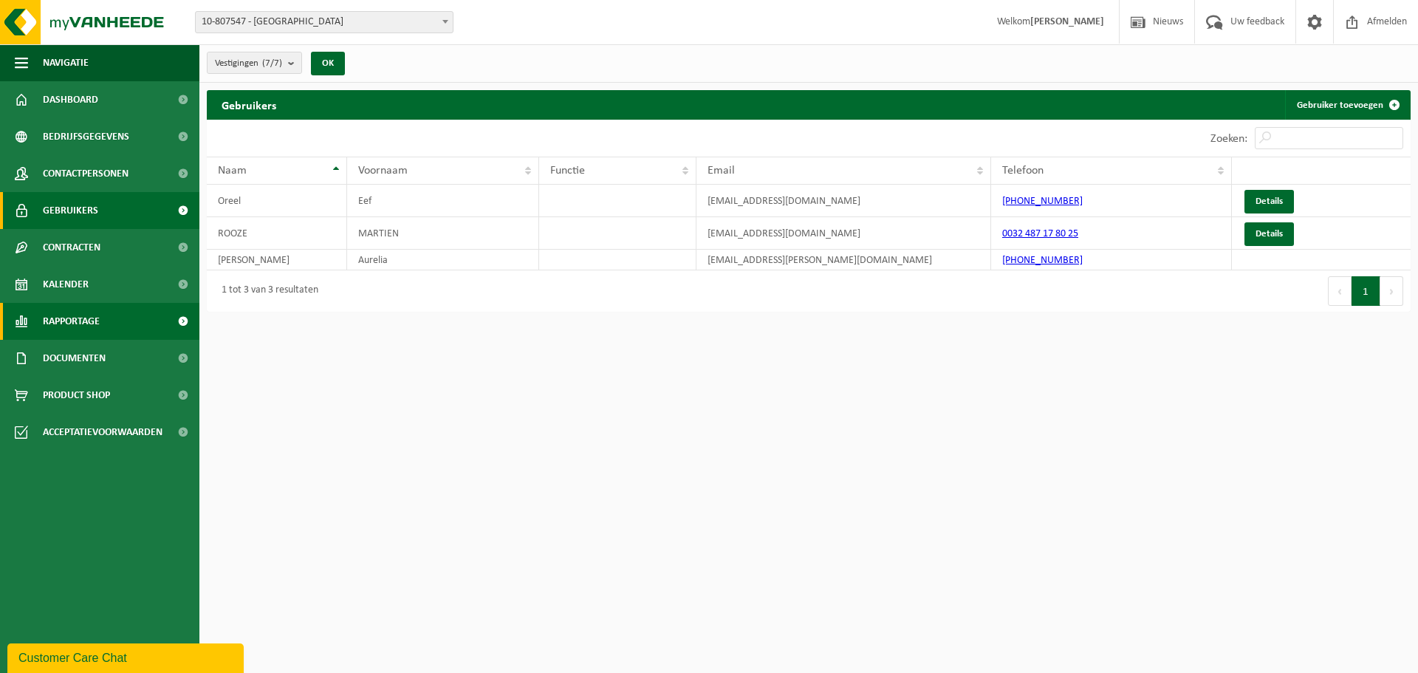
click at [83, 333] on span "Rapportage" at bounding box center [71, 321] width 57 height 37
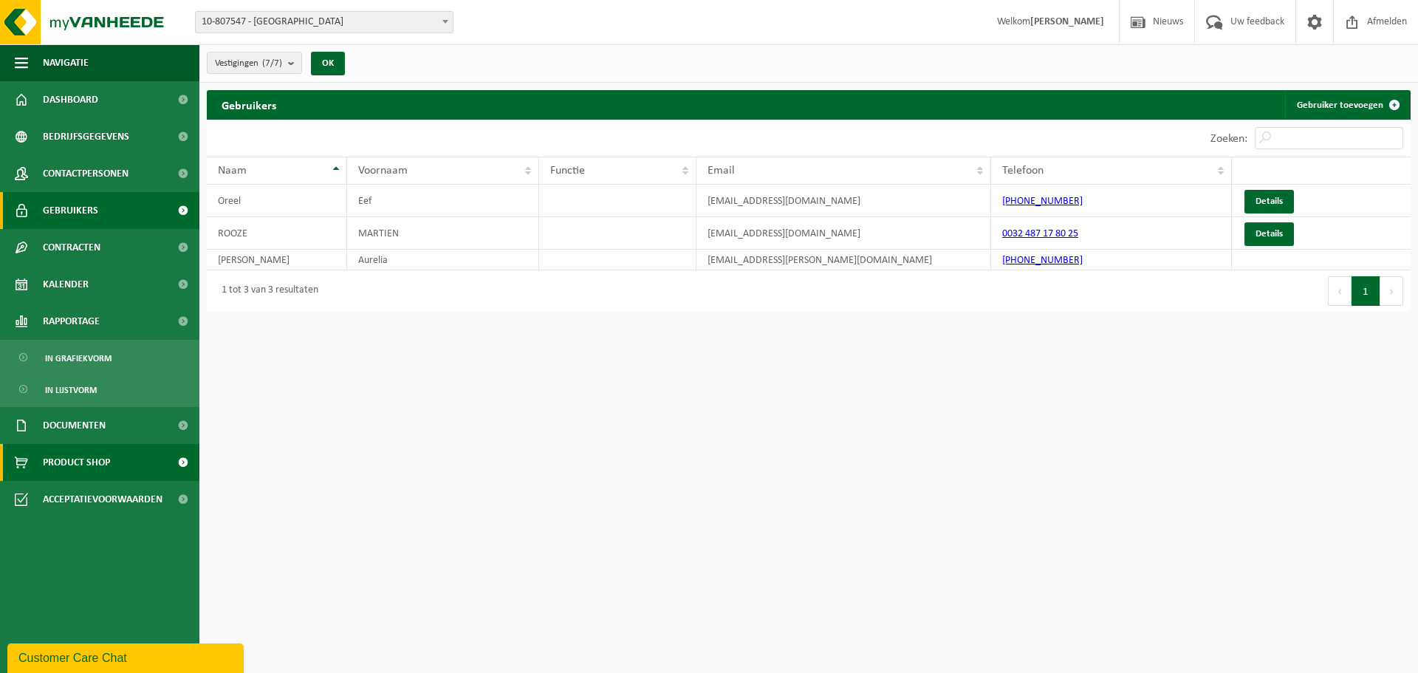
click at [80, 472] on span "Product Shop" at bounding box center [76, 462] width 67 height 37
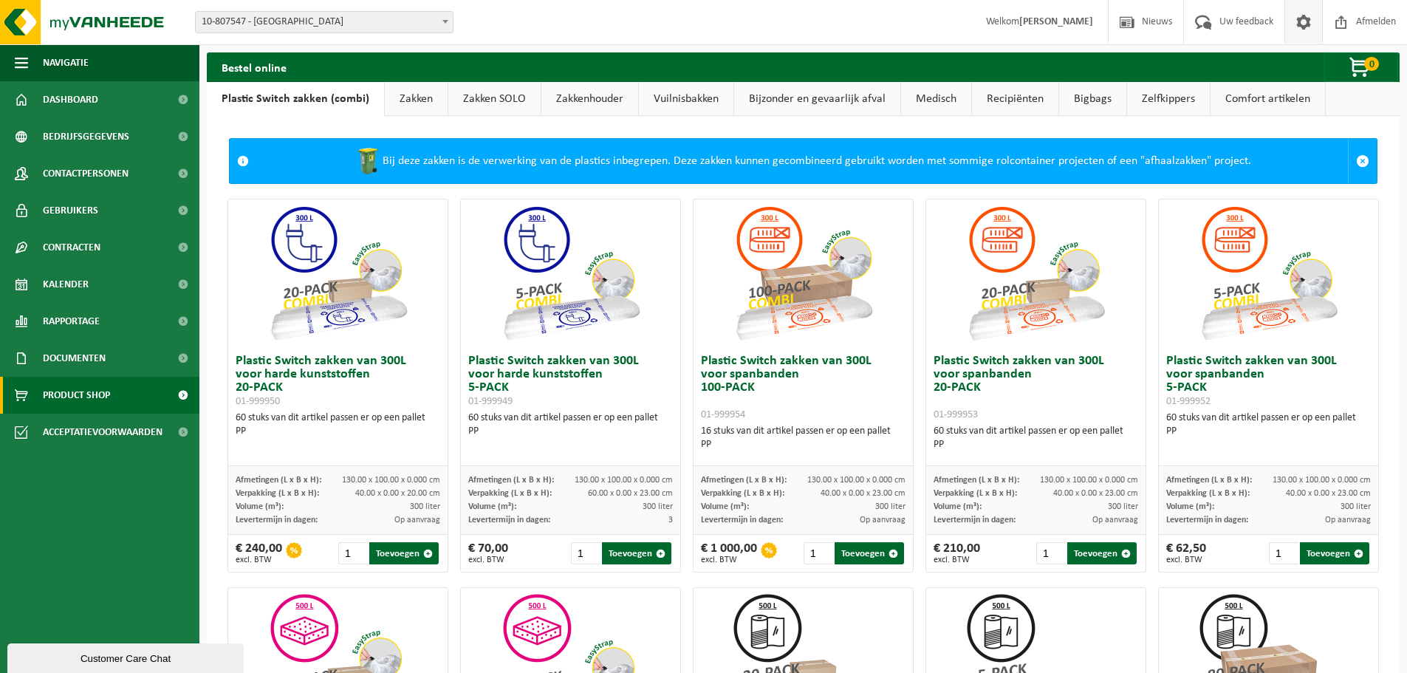
click at [1302, 20] on span at bounding box center [1303, 22] width 22 height 44
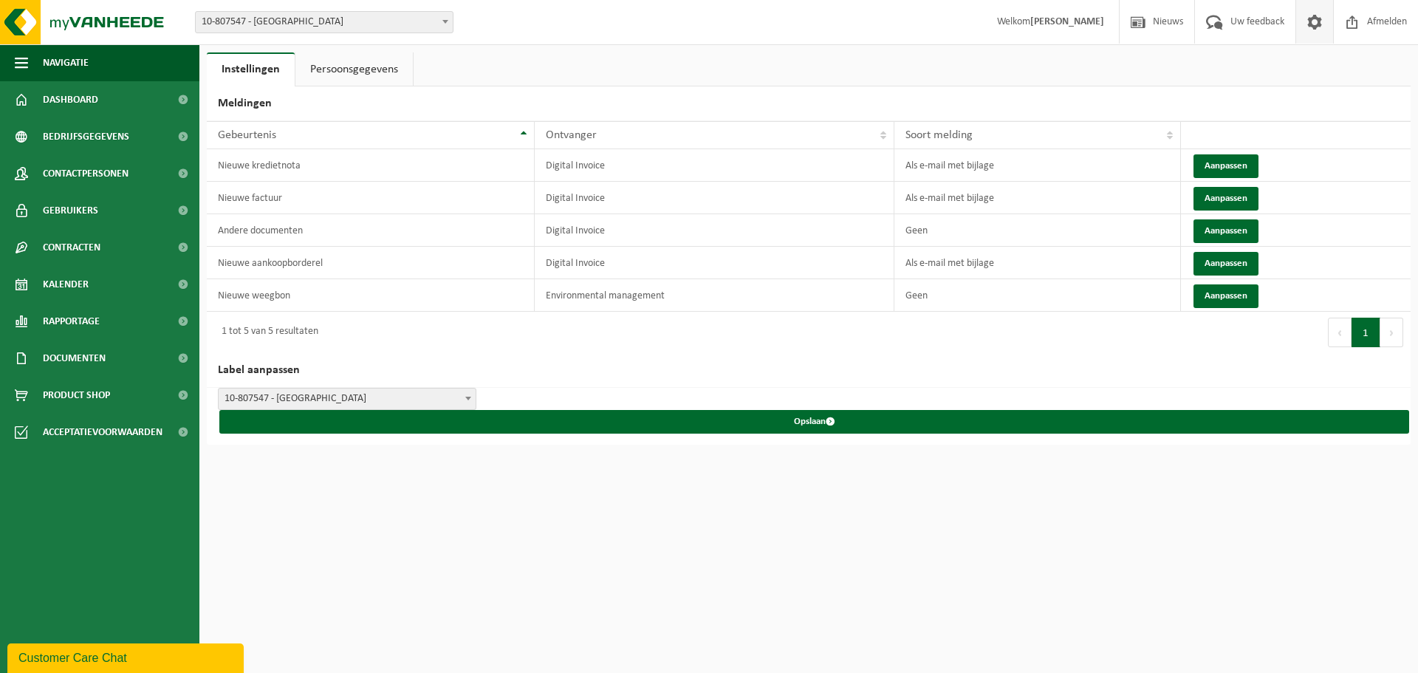
click at [383, 68] on link "Persoonsgegevens" at bounding box center [353, 69] width 117 height 34
